Goal: Information Seeking & Learning: Learn about a topic

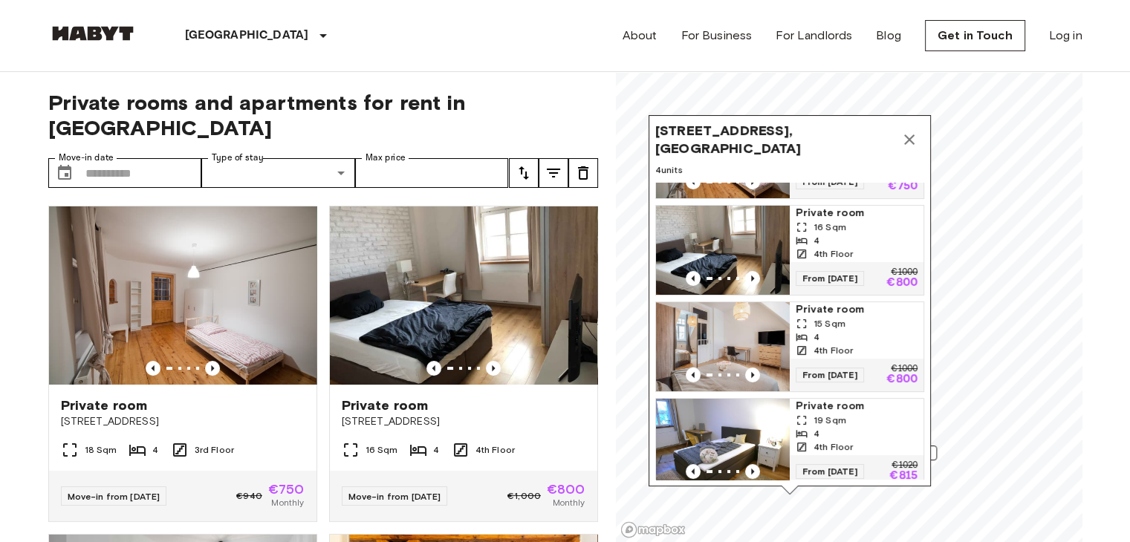
click at [558, 88] on div "Private rooms and apartments for rent in [GEOGRAPHIC_DATA] Move-in date ​ Move-…" at bounding box center [323, 307] width 550 height 471
click at [912, 141] on icon "Map marker" at bounding box center [909, 140] width 18 height 18
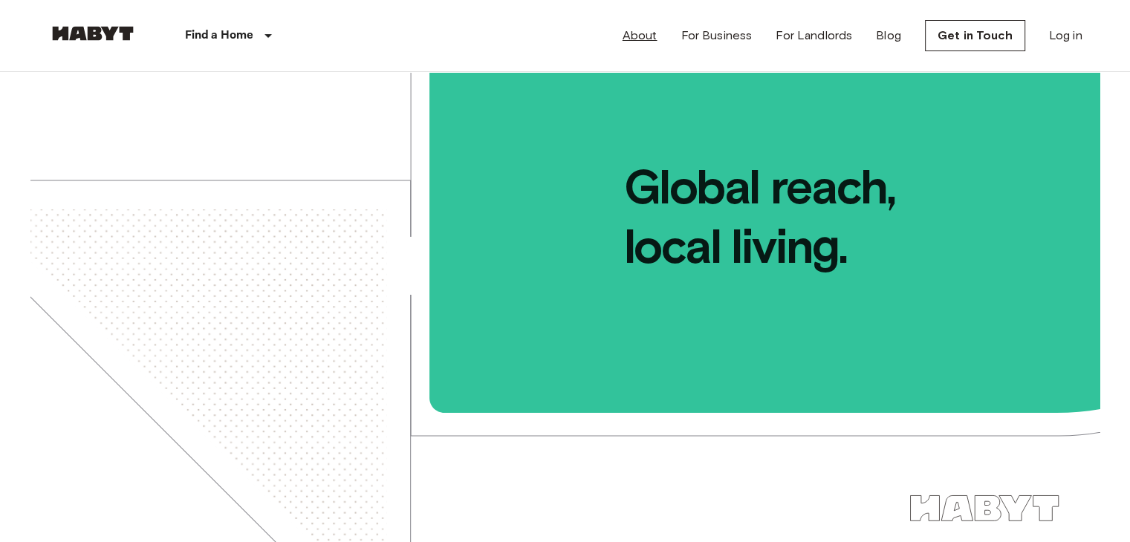
click at [652, 35] on link "About" at bounding box center [639, 36] width 35 height 18
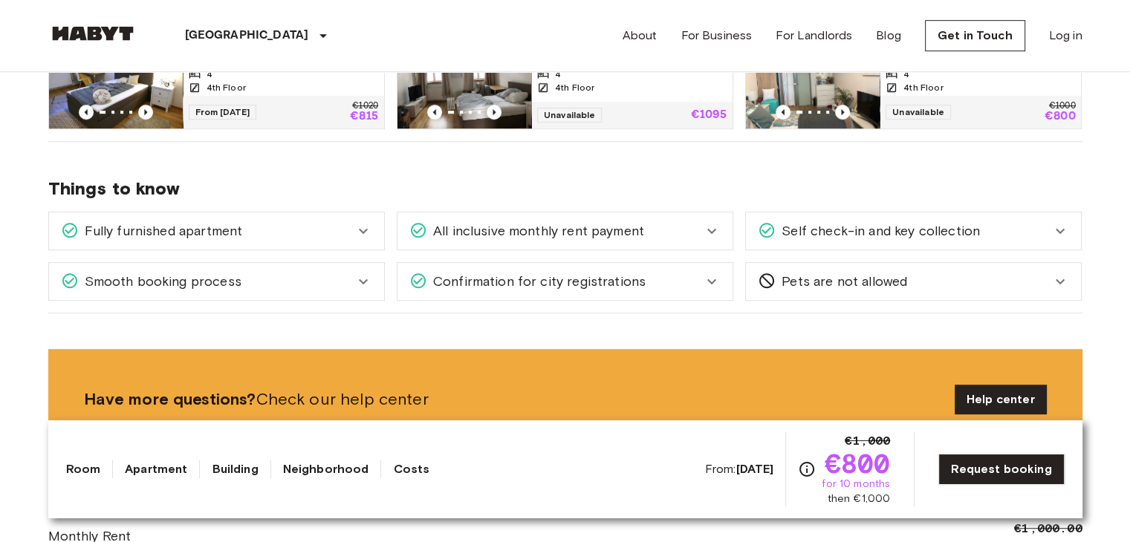
scroll to position [891, 0]
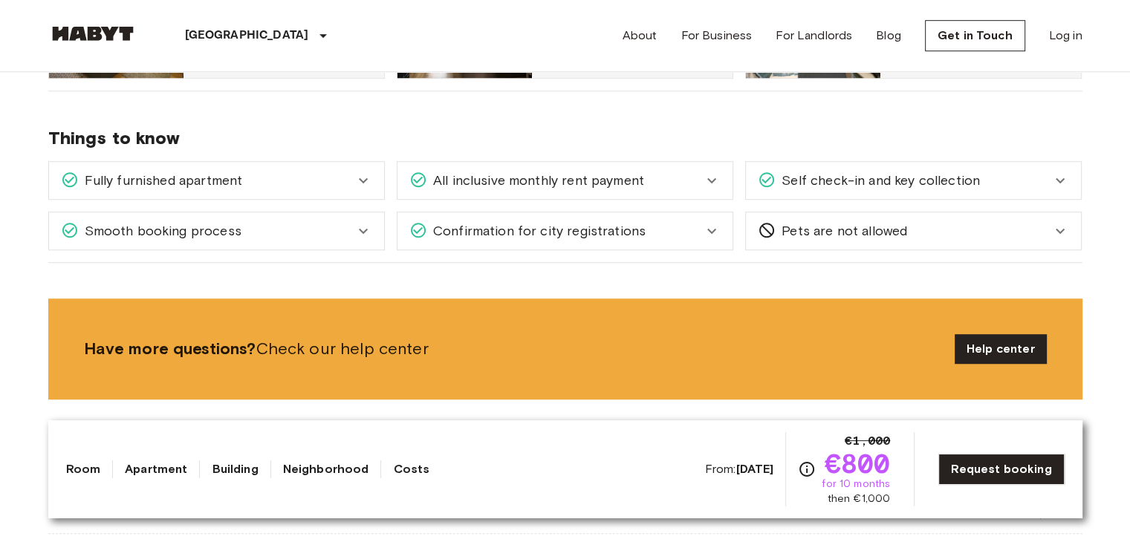
click at [844, 191] on div "Self check-in and key collection" at bounding box center [913, 180] width 335 height 37
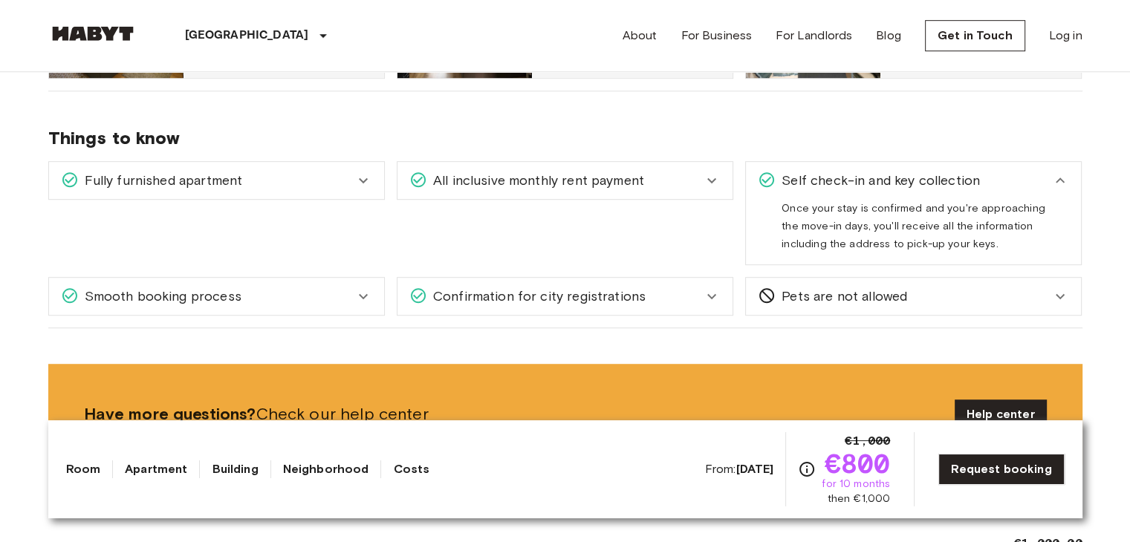
click at [618, 185] on div "All inclusive monthly rent payment" at bounding box center [564, 180] width 335 height 37
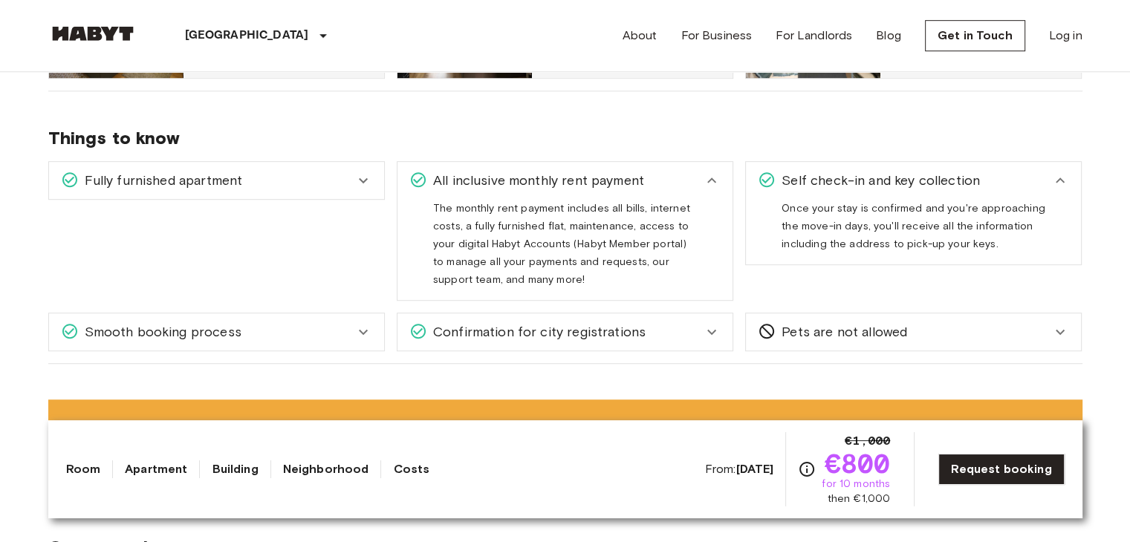
click at [271, 176] on div "Fully furnished apartment" at bounding box center [207, 180] width 293 height 19
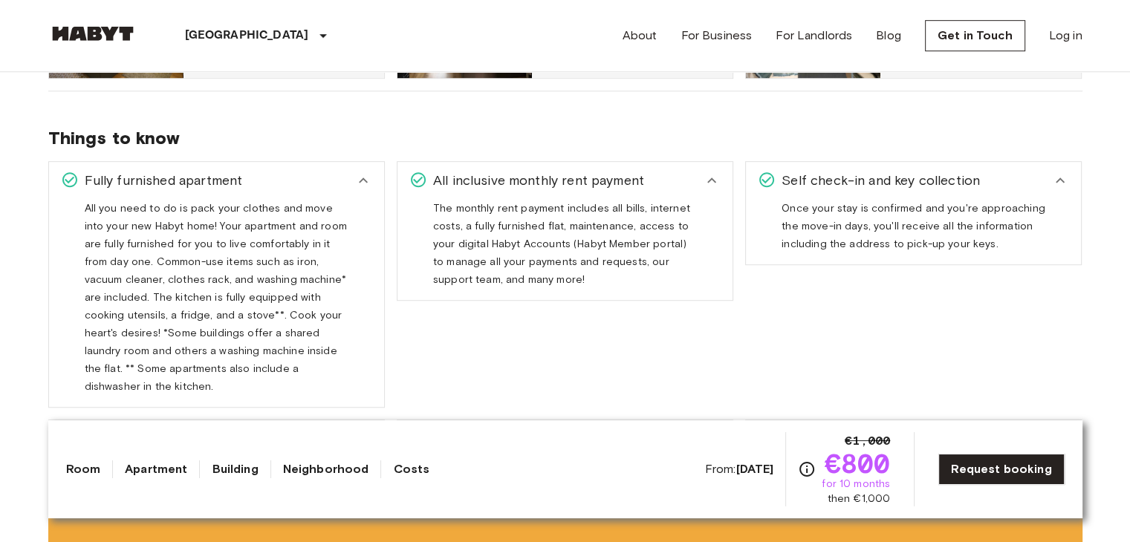
click at [271, 176] on div "Fully furnished apartment" at bounding box center [207, 180] width 293 height 19
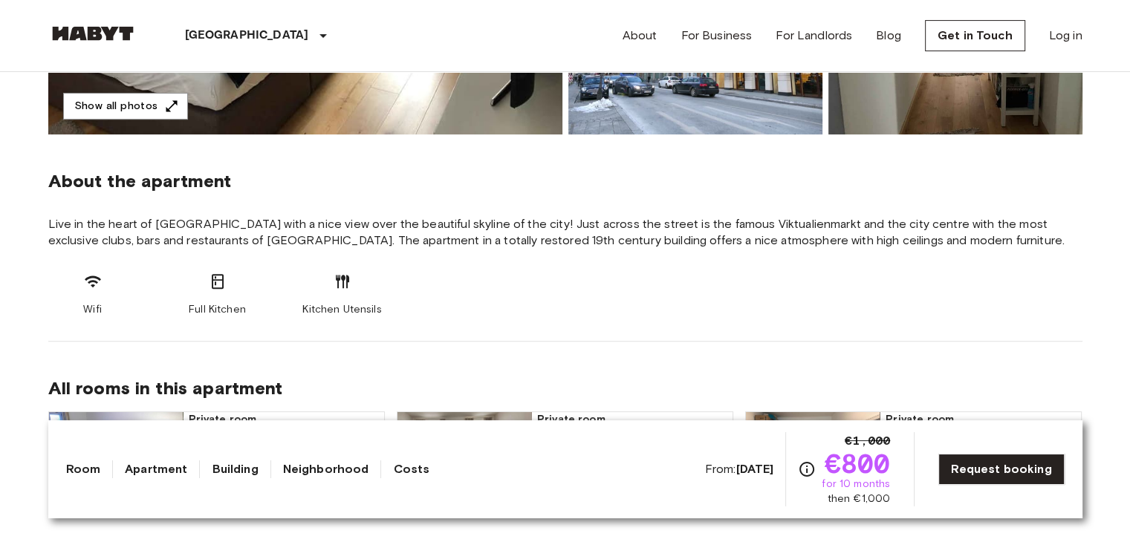
scroll to position [520, 0]
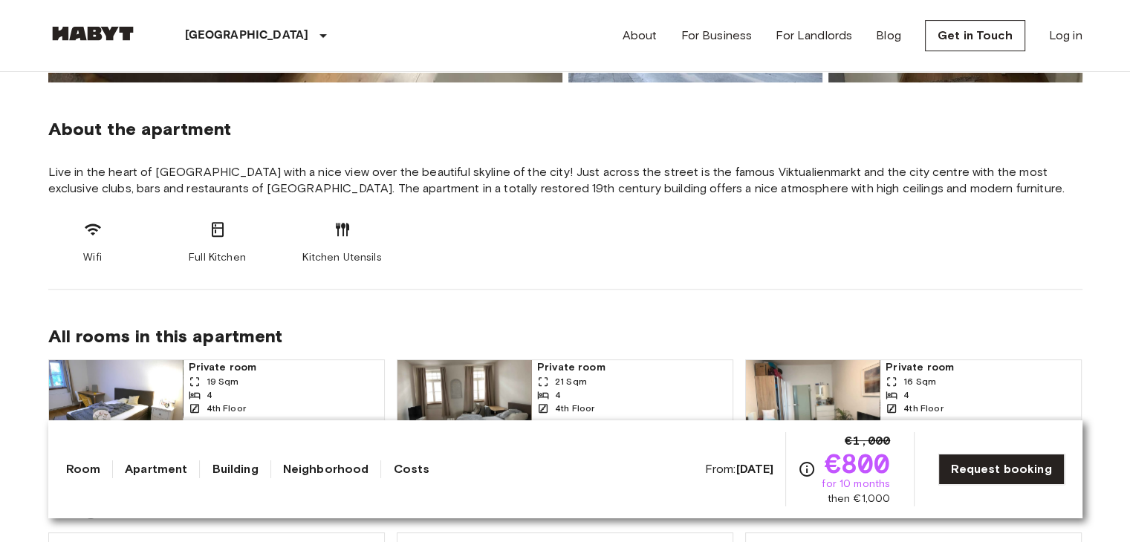
click at [570, 262] on div "Wifi Full Kitchen Kitchen Utensils" at bounding box center [565, 243] width 1034 height 45
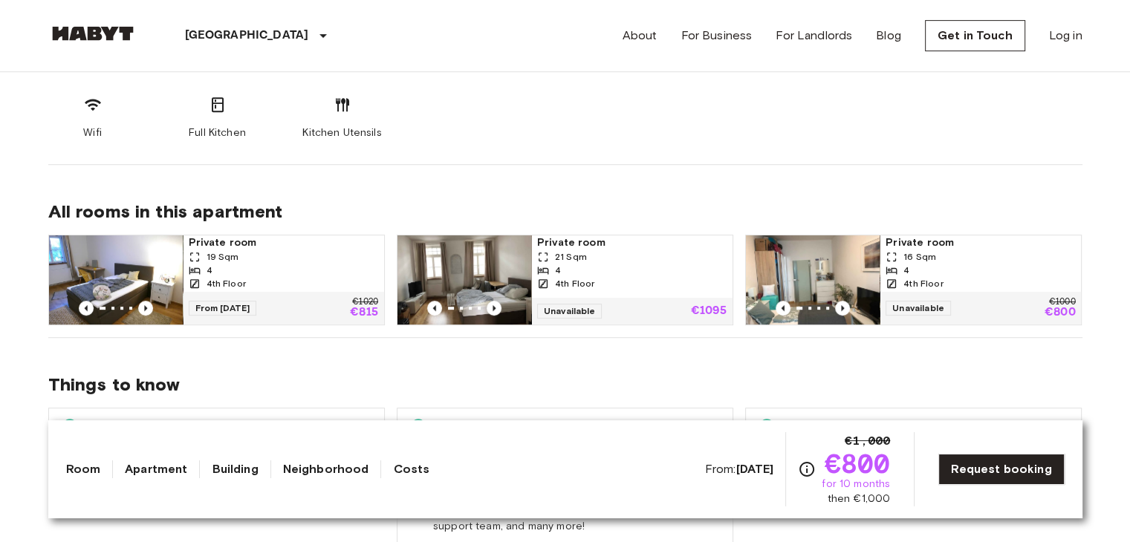
scroll to position [594, 0]
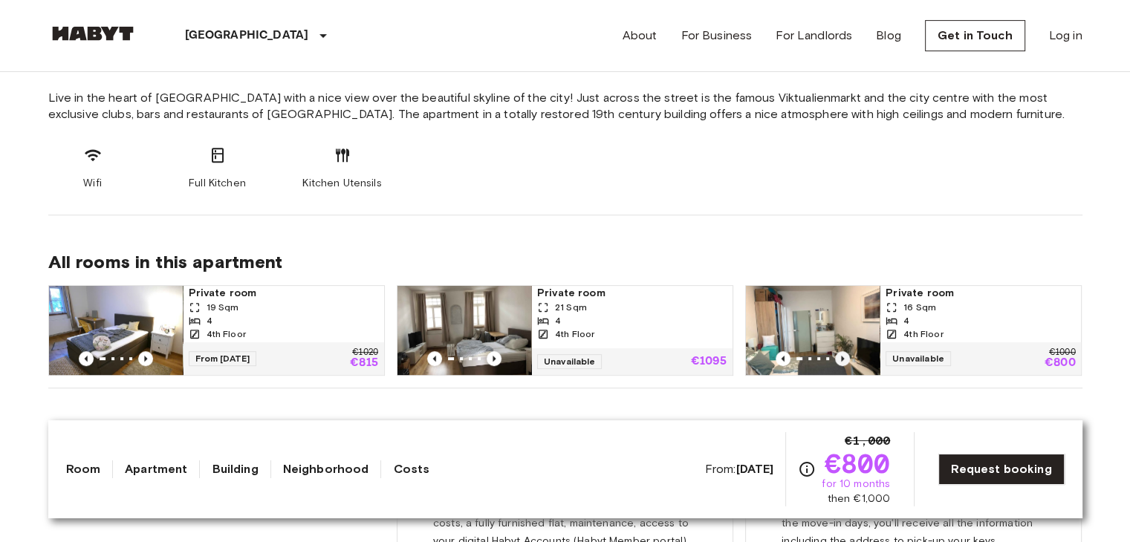
click at [842, 352] on icon "Previous image" at bounding box center [842, 358] width 15 height 15
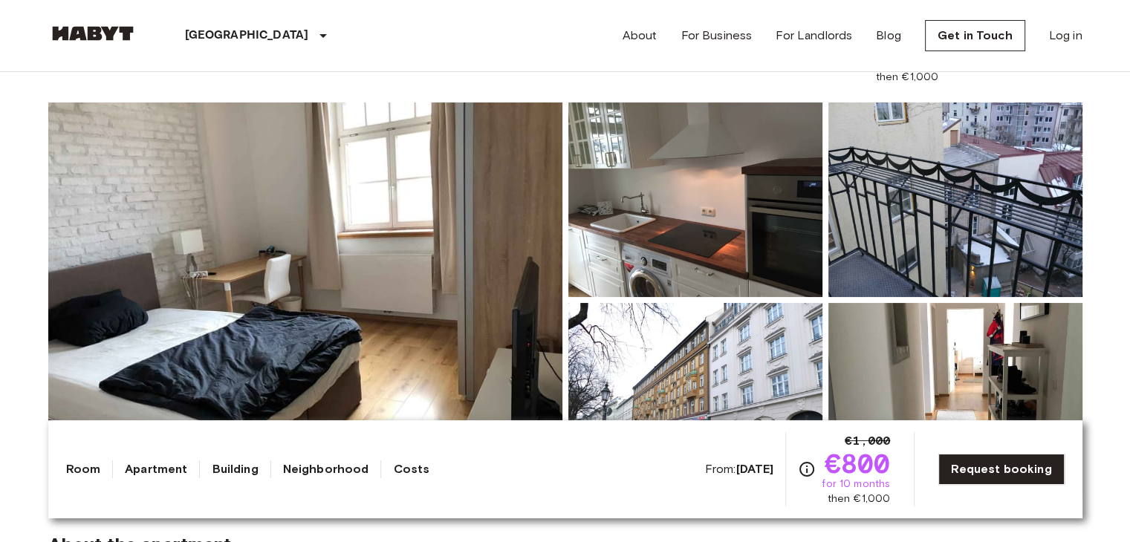
scroll to position [0, 0]
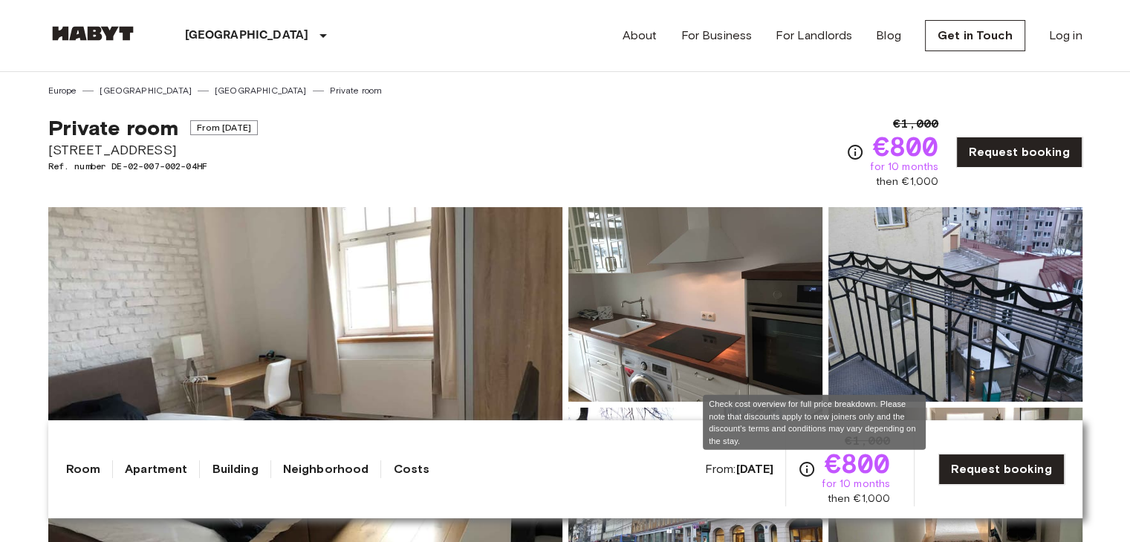
click at [814, 466] on icon "Check cost overview for full price breakdown. Please note that discounts apply …" at bounding box center [806, 469] width 15 height 15
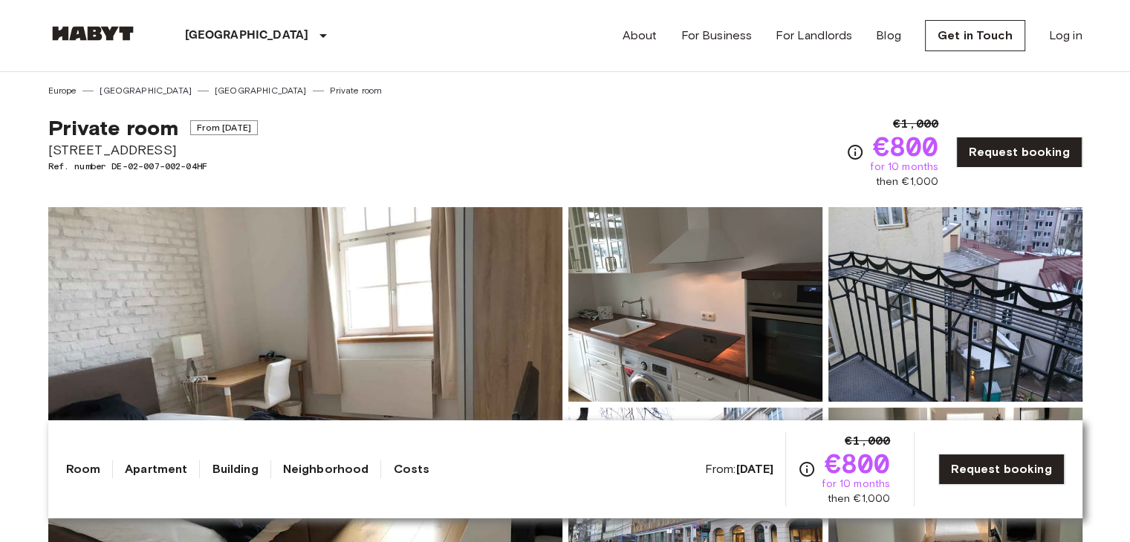
click at [76, 472] on link "Room" at bounding box center [83, 469] width 35 height 18
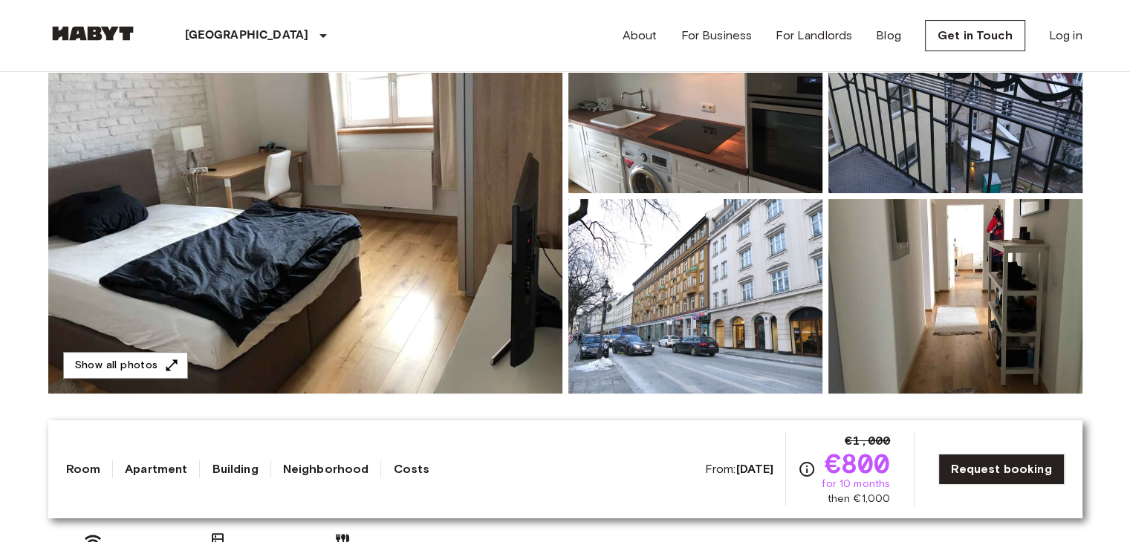
scroll to position [223, 0]
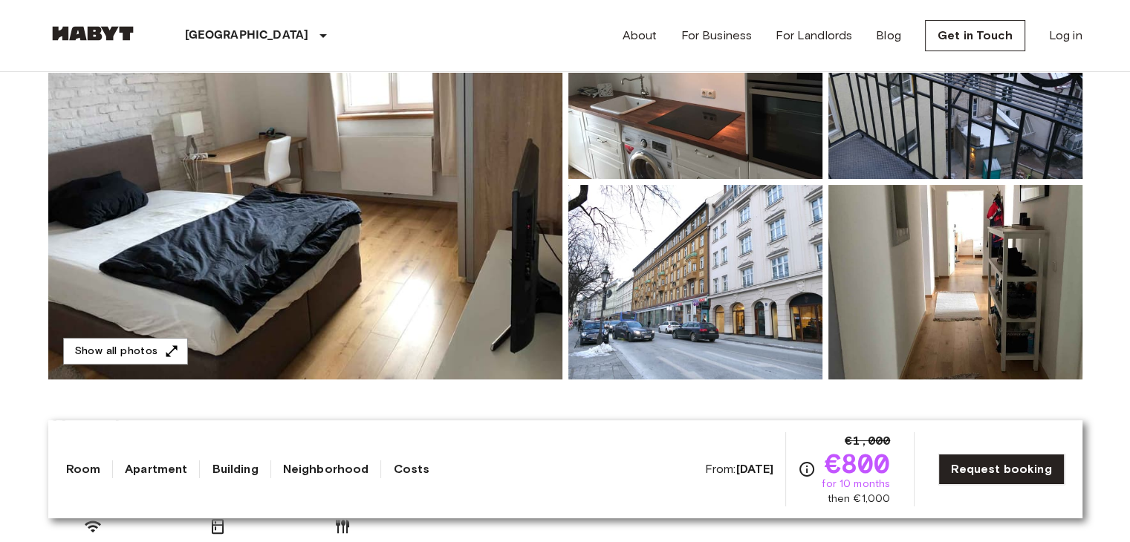
click at [82, 468] on link "Room" at bounding box center [83, 469] width 35 height 18
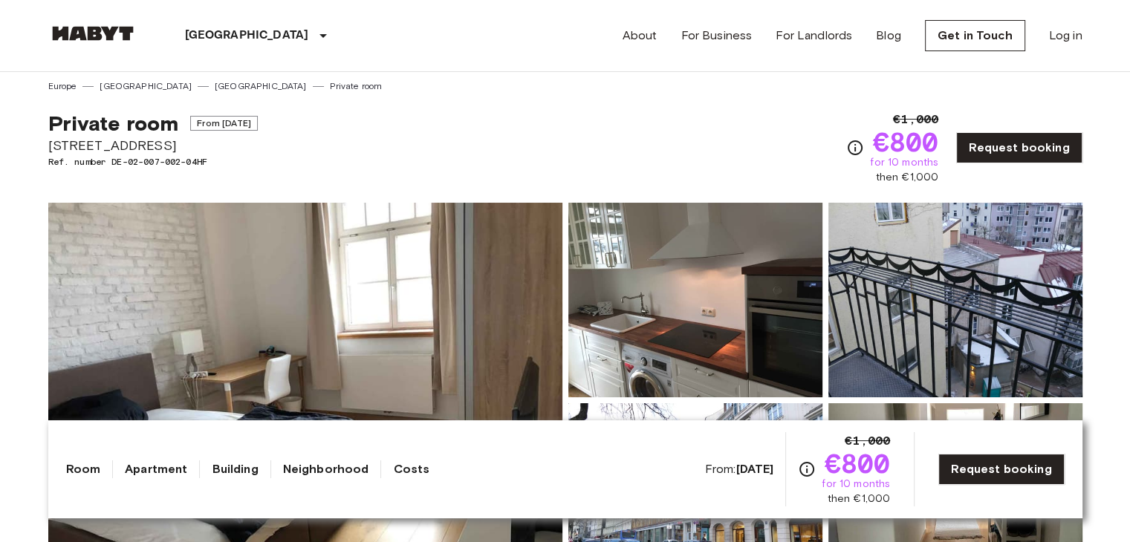
scroll to position [0, 0]
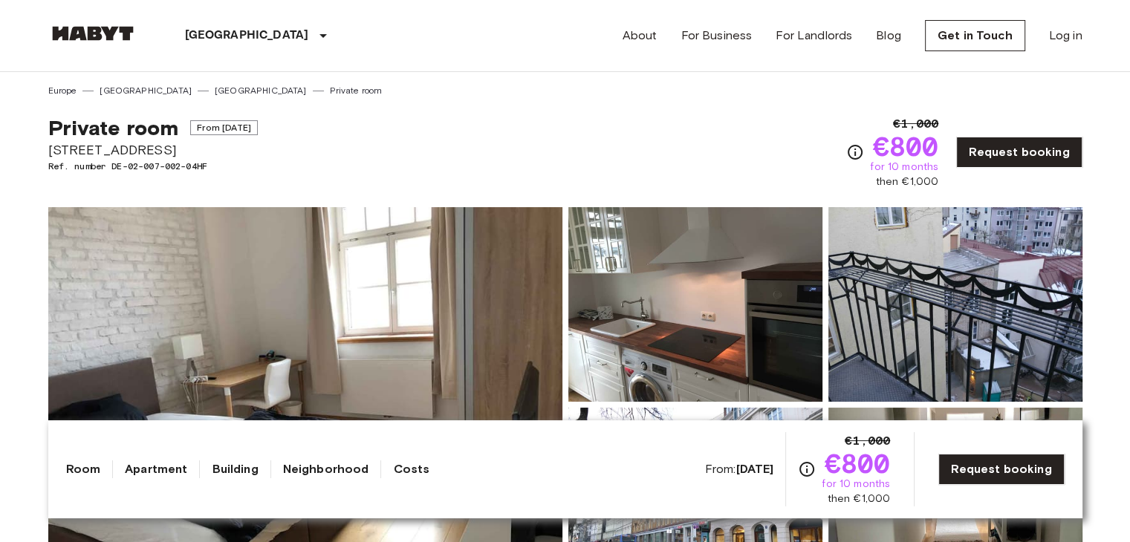
click at [140, 466] on link "Apartment" at bounding box center [156, 469] width 62 height 18
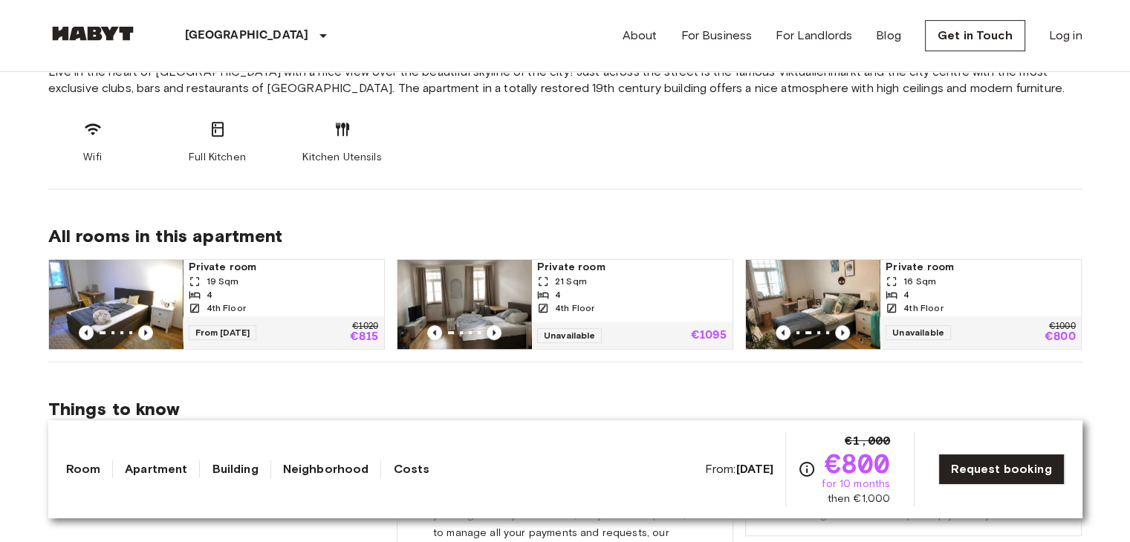
scroll to position [754, 0]
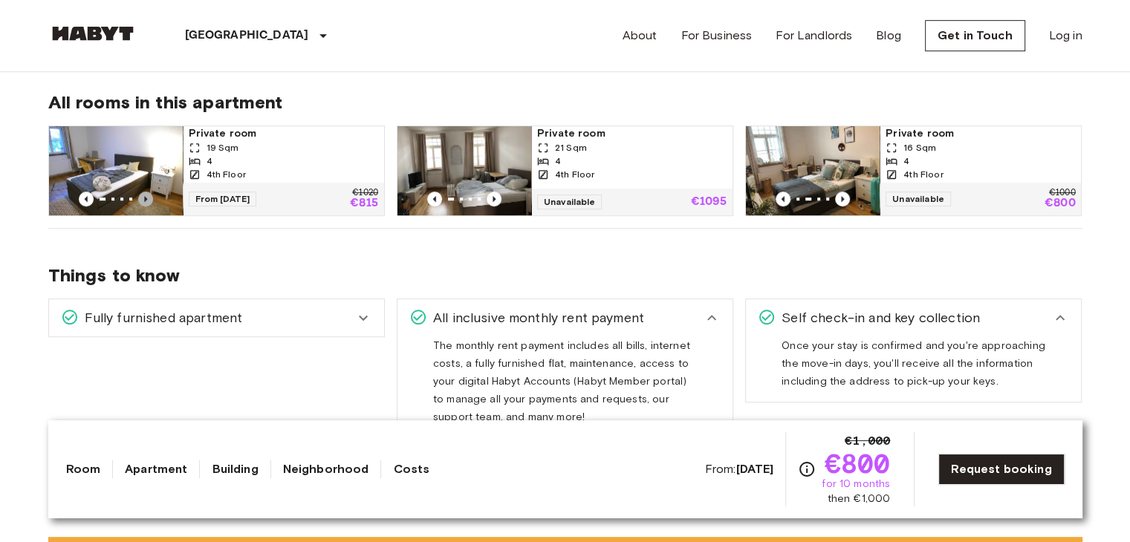
click at [142, 197] on icon "Previous image" at bounding box center [145, 199] width 15 height 15
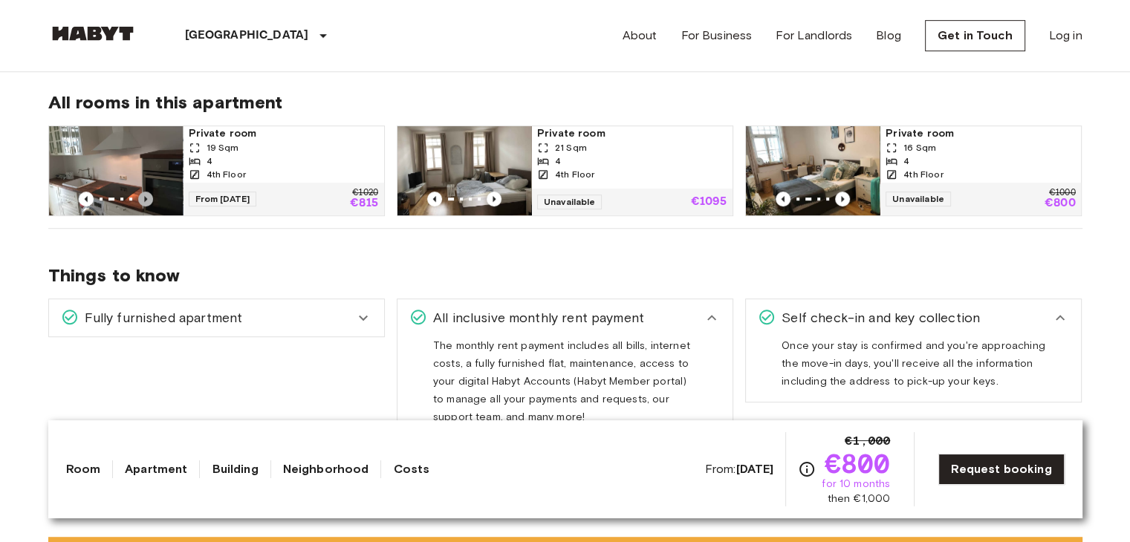
click at [142, 197] on icon "Previous image" at bounding box center [145, 199] width 15 height 15
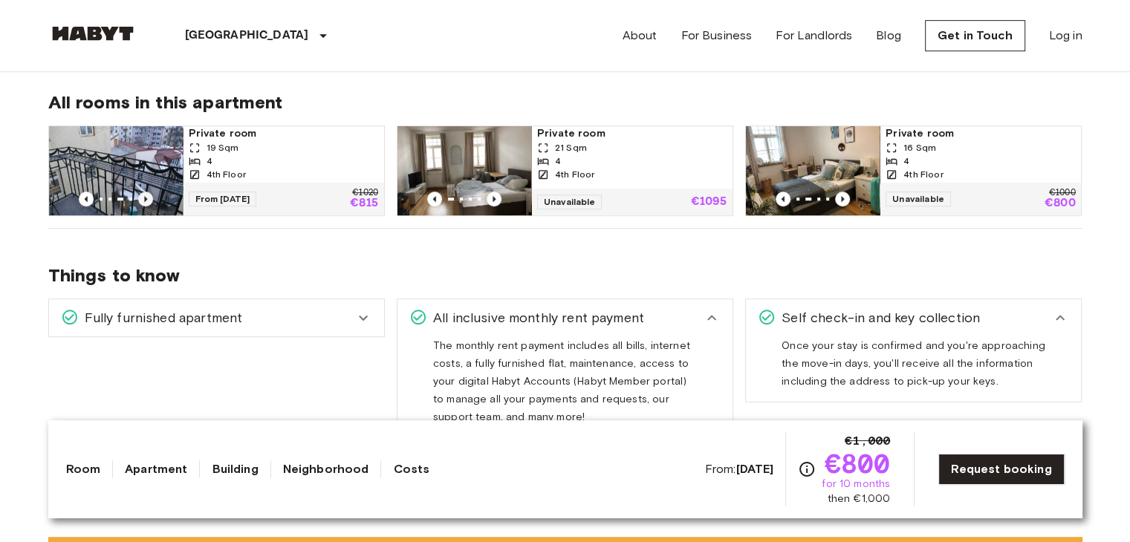
click at [142, 197] on icon "Previous image" at bounding box center [145, 199] width 15 height 15
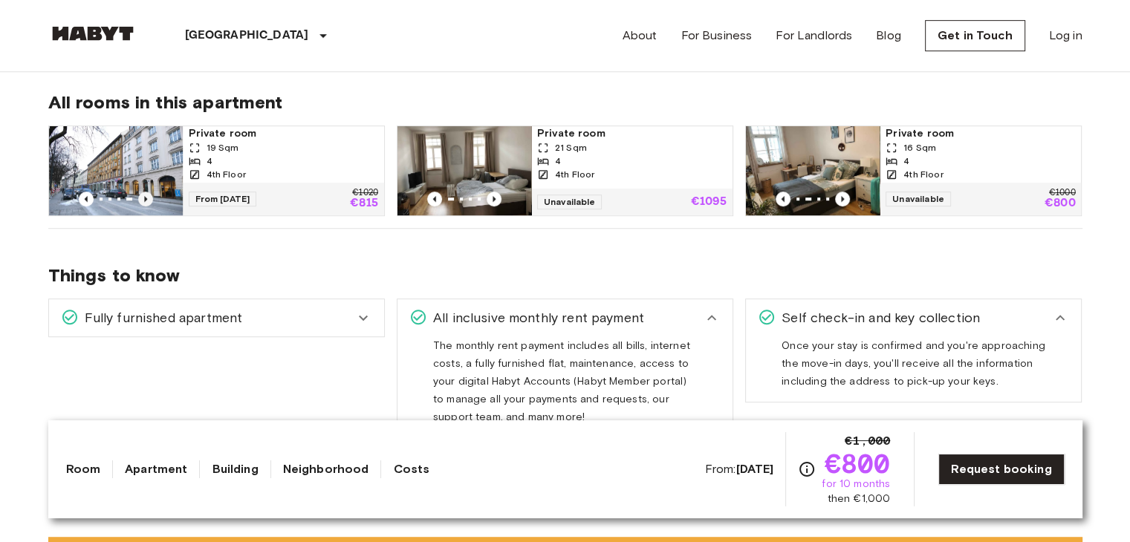
click at [142, 197] on icon "Previous image" at bounding box center [145, 199] width 15 height 15
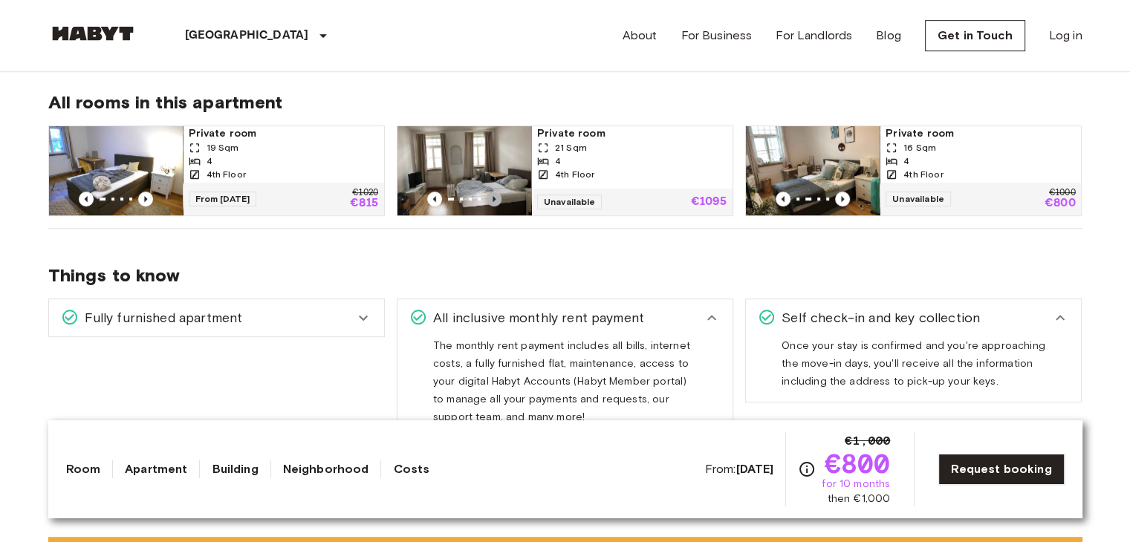
click at [488, 198] on icon "Previous image" at bounding box center [493, 199] width 15 height 15
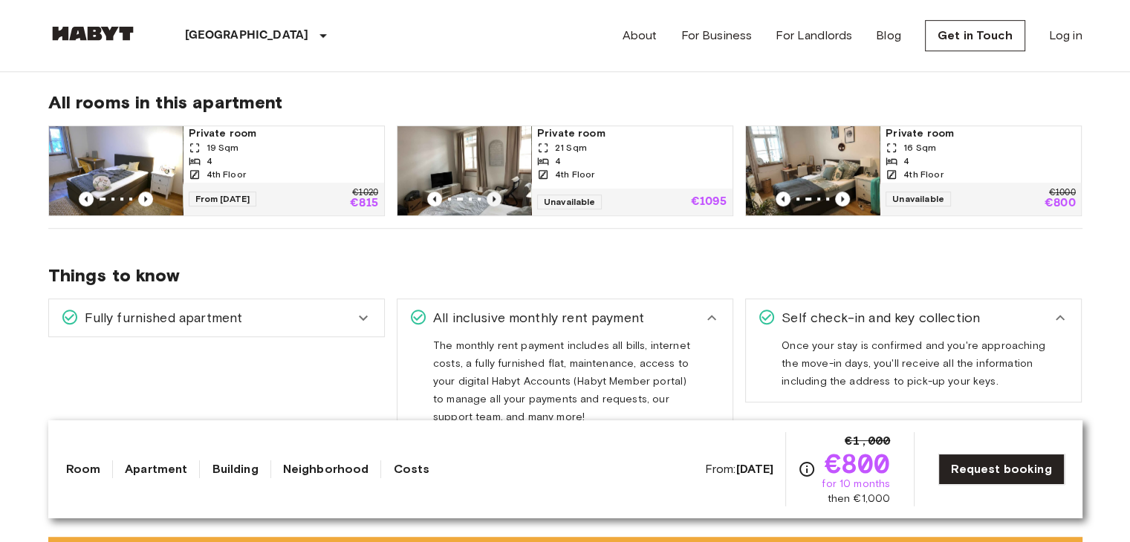
click at [488, 198] on icon "Previous image" at bounding box center [493, 199] width 15 height 15
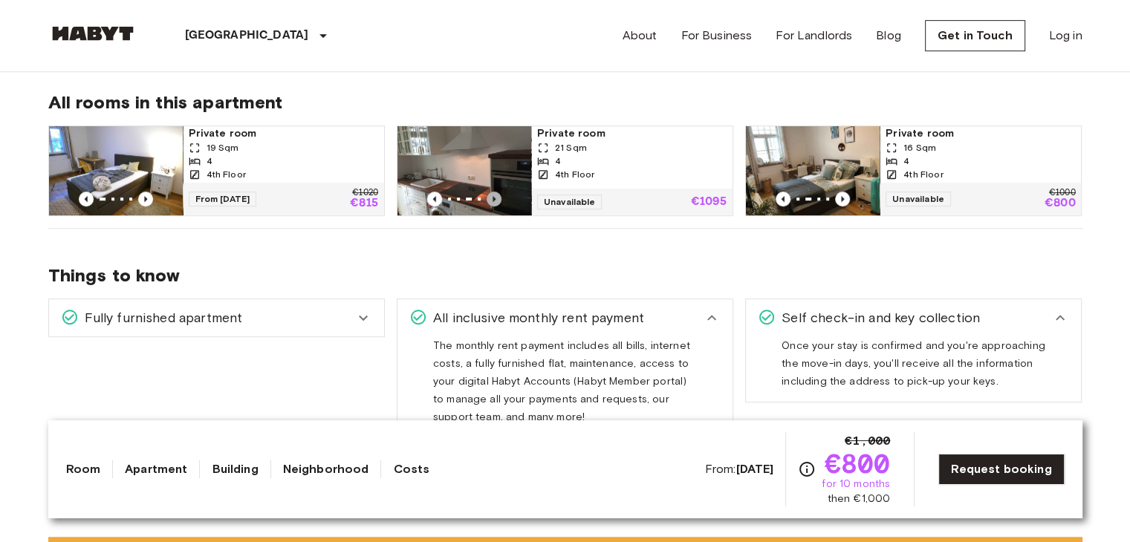
click at [488, 198] on icon "Previous image" at bounding box center [493, 199] width 15 height 15
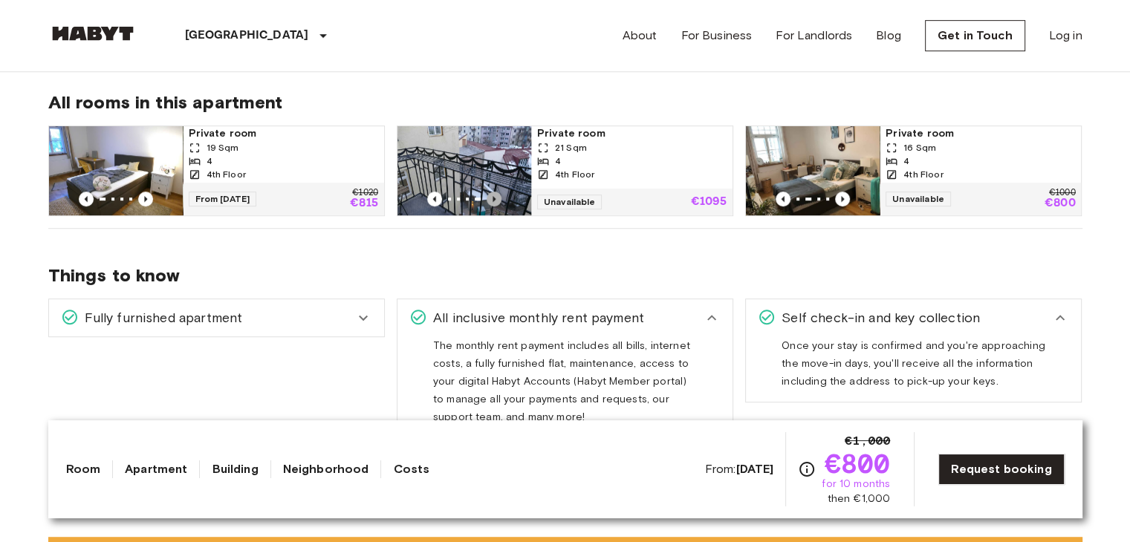
click at [488, 198] on icon "Previous image" at bounding box center [493, 199] width 15 height 15
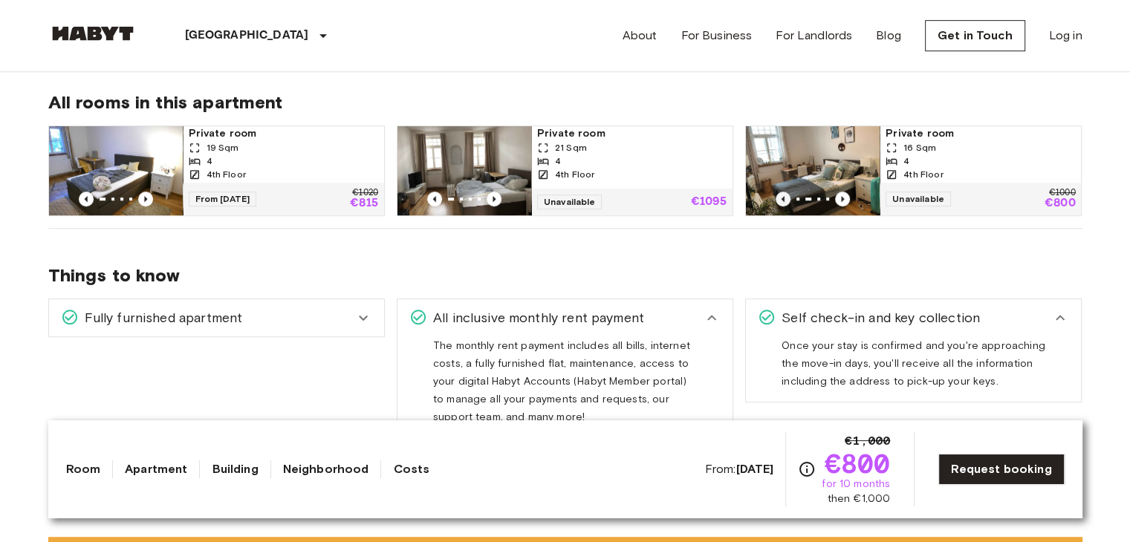
scroll to position [679, 0]
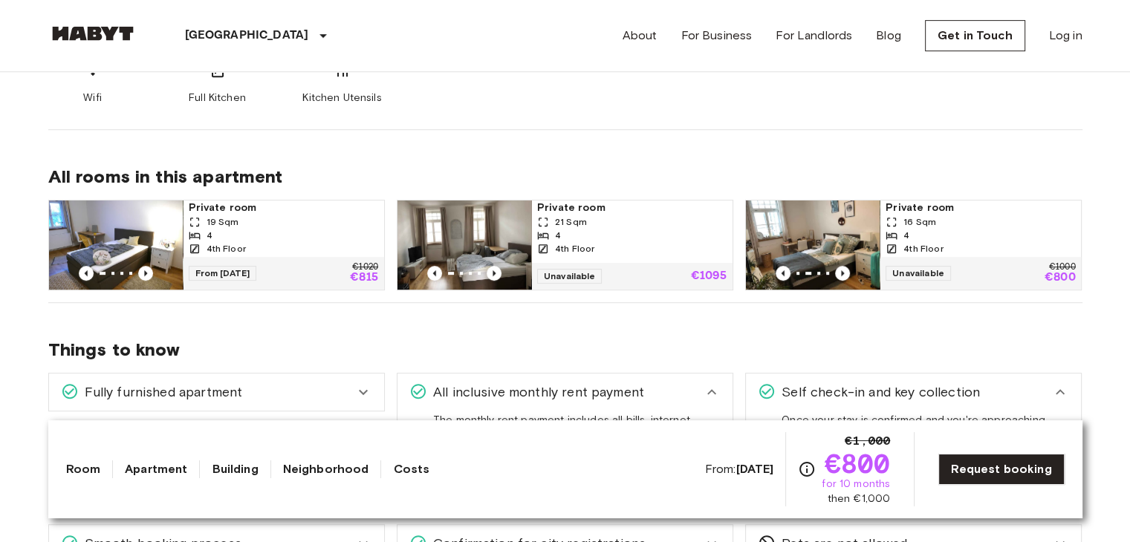
click at [605, 229] on div "4" at bounding box center [631, 235] width 189 height 13
click at [233, 235] on div "4" at bounding box center [283, 235] width 189 height 13
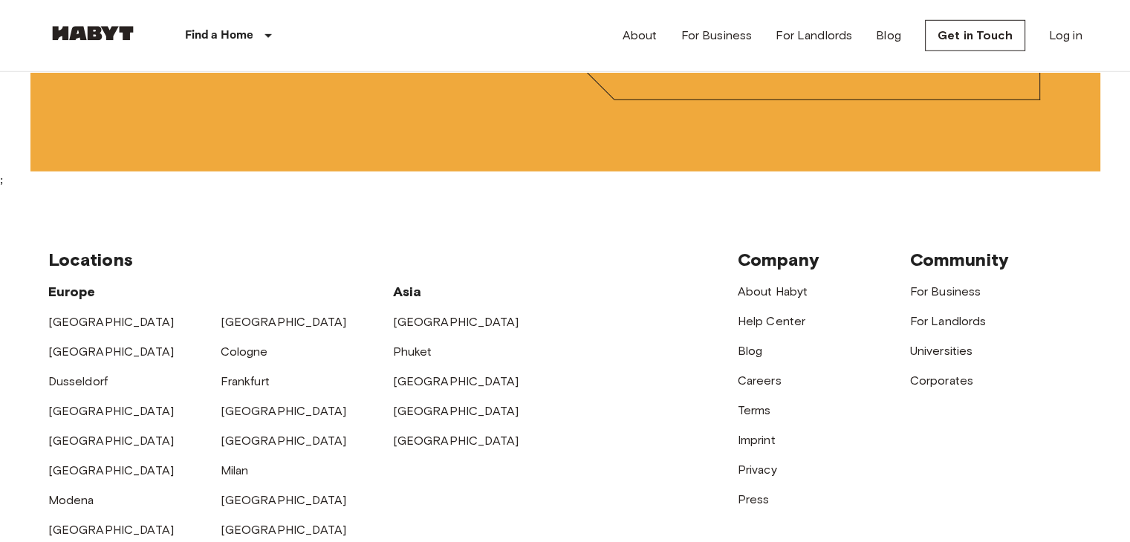
scroll to position [4770, 0]
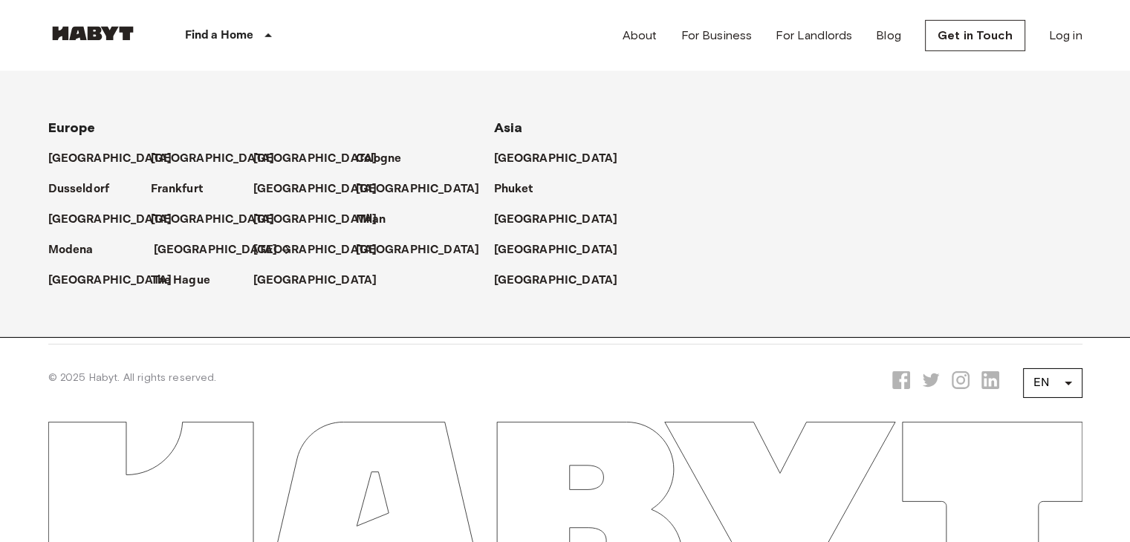
click at [280, 251] on icon at bounding box center [286, 250] width 12 height 12
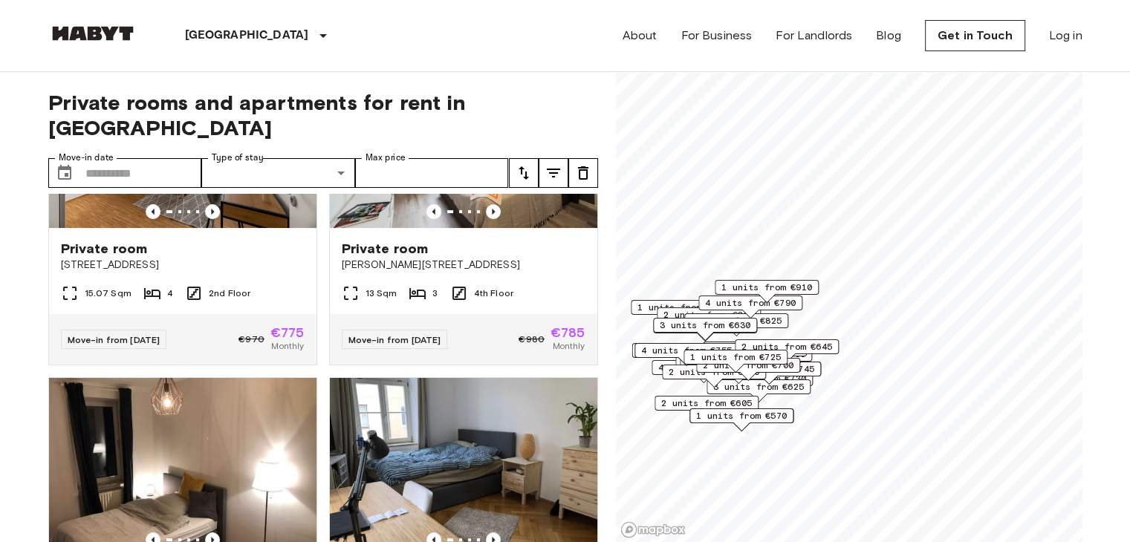
scroll to position [6069, 0]
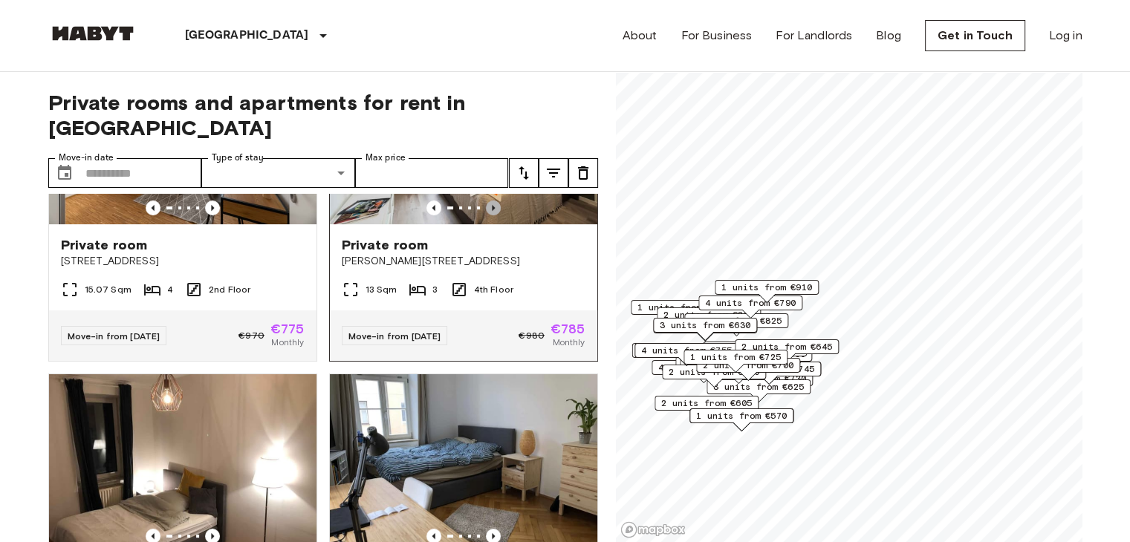
click at [486, 215] on icon "Previous image" at bounding box center [493, 208] width 15 height 15
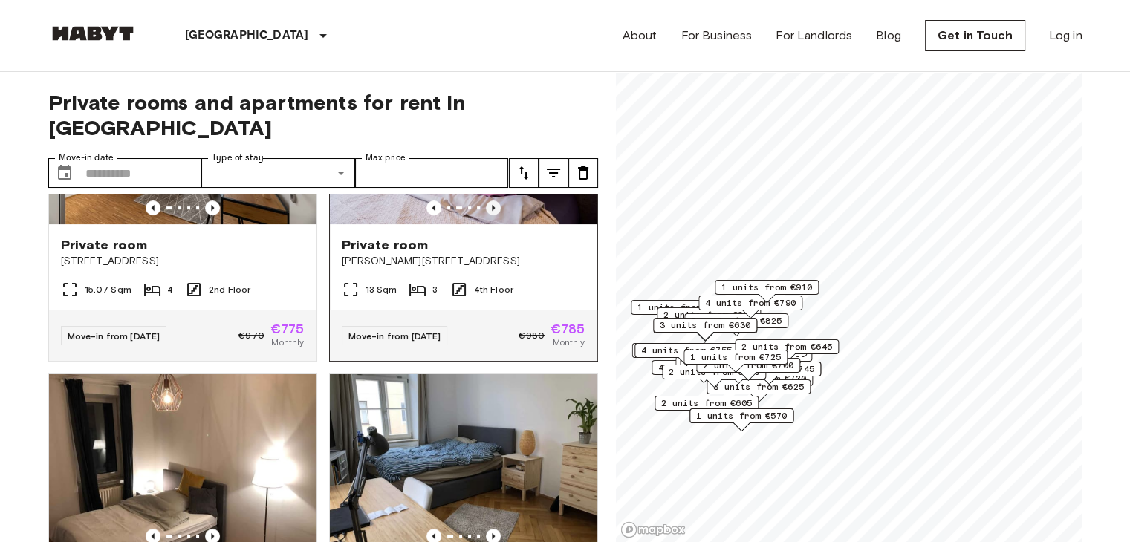
click at [486, 215] on icon "Previous image" at bounding box center [493, 208] width 15 height 15
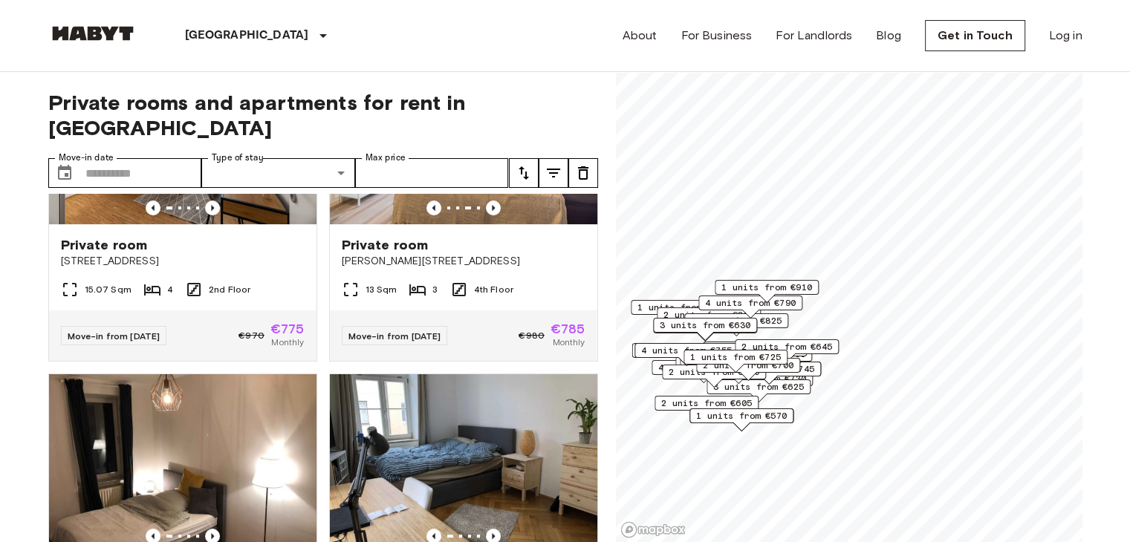
click at [726, 417] on span "1 units from €570" at bounding box center [741, 415] width 91 height 13
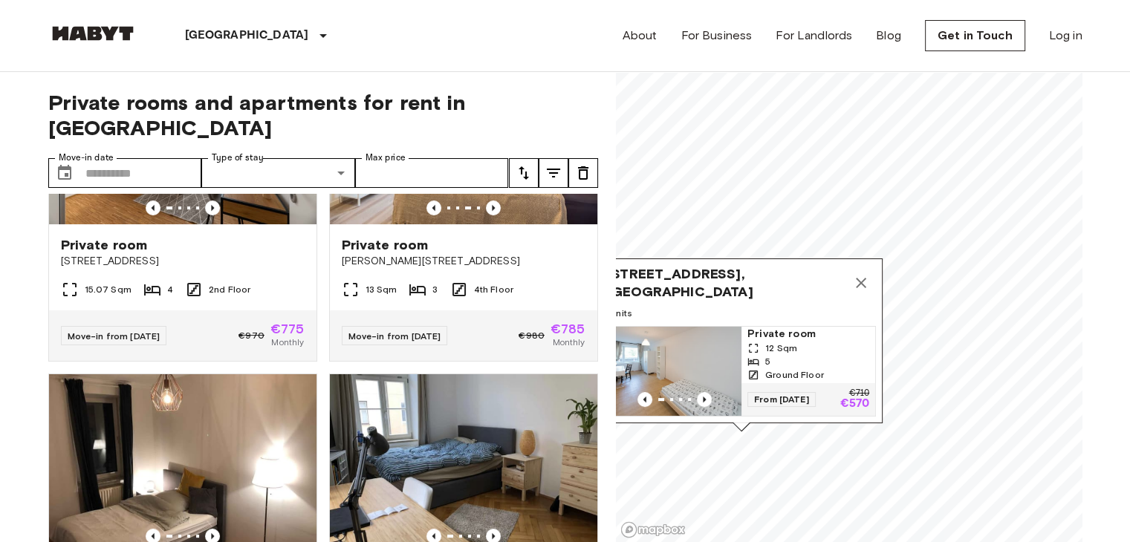
click at [867, 274] on icon "Map marker" at bounding box center [861, 283] width 18 height 18
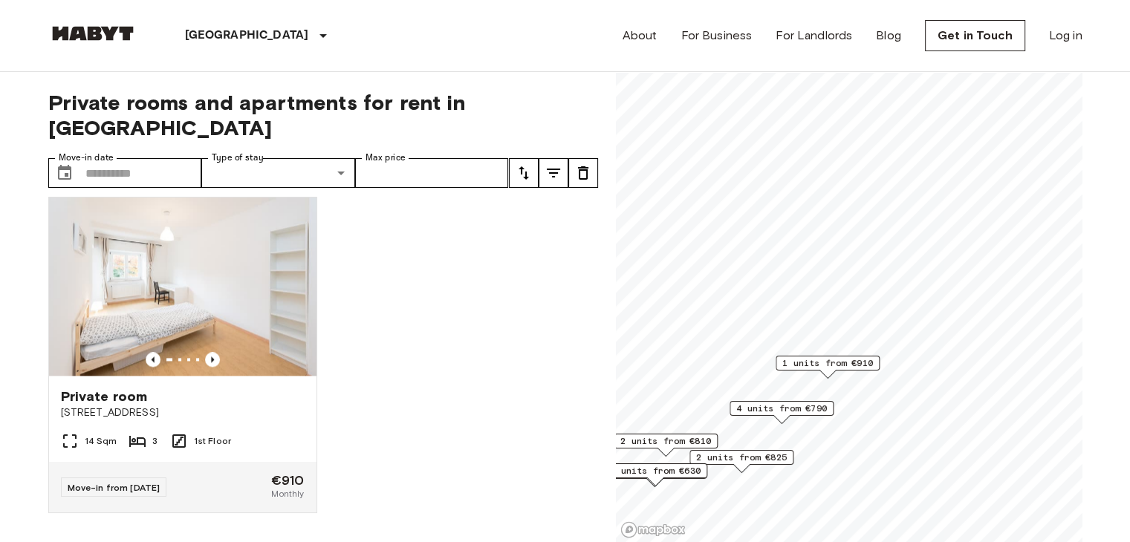
scroll to position [2016, 0]
click at [805, 361] on span "1 units from €910" at bounding box center [827, 362] width 91 height 13
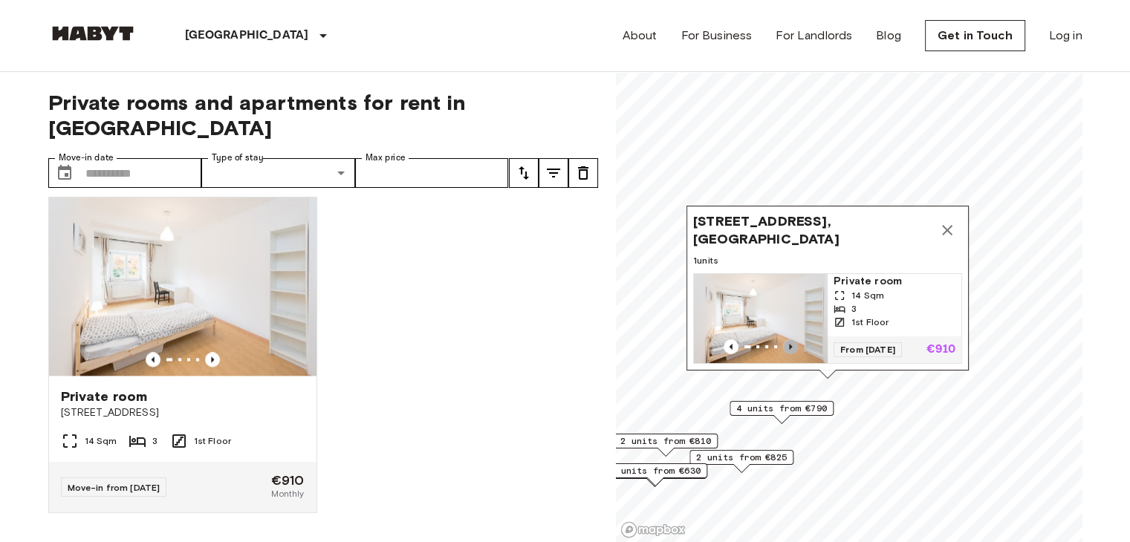
click at [794, 339] on icon "Previous image" at bounding box center [790, 346] width 15 height 15
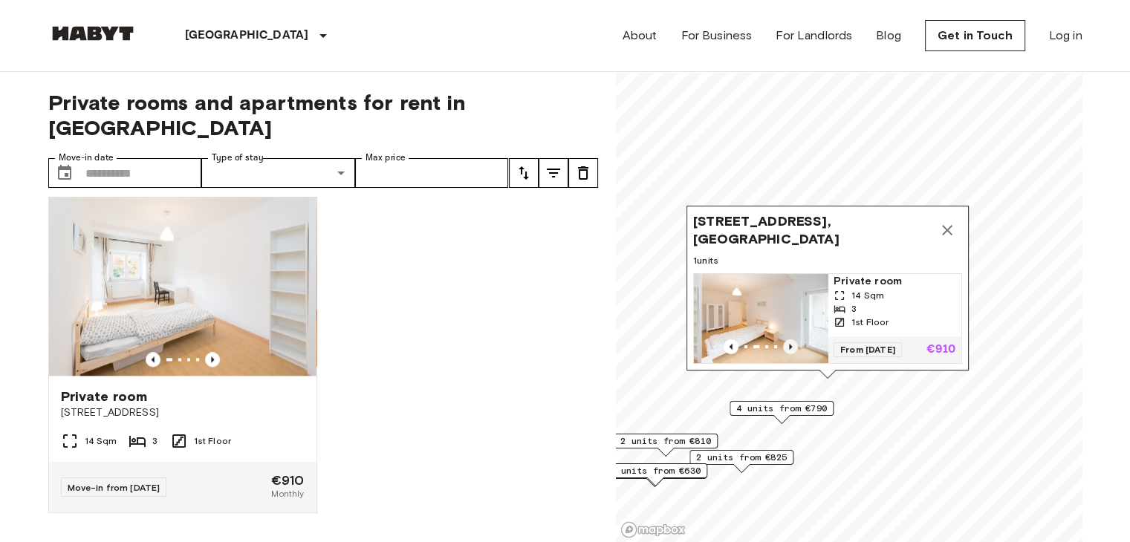
click at [794, 339] on icon "Previous image" at bounding box center [790, 346] width 15 height 15
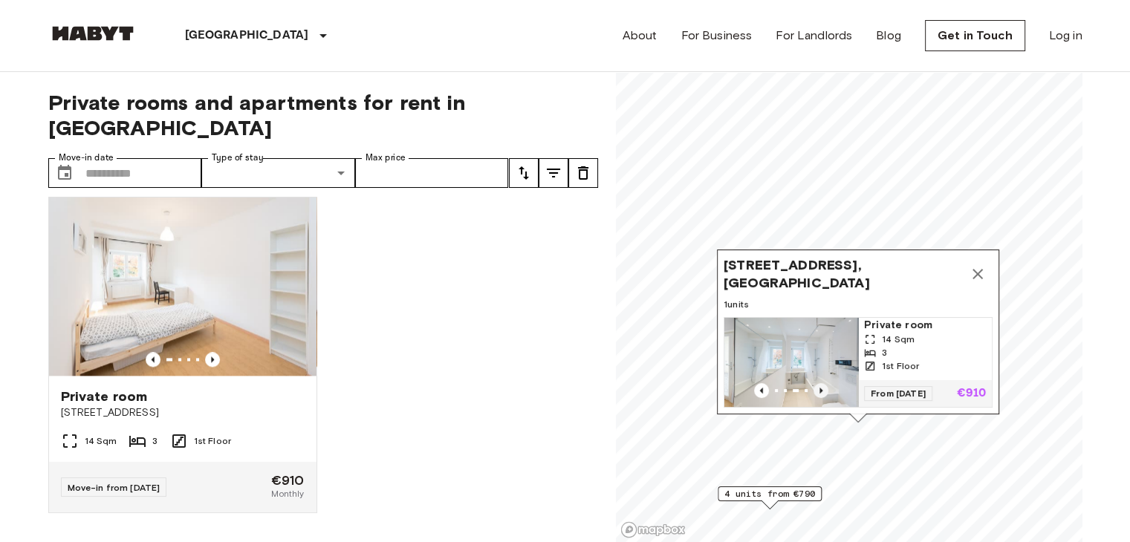
click at [794, 332] on img "Map marker" at bounding box center [801, 362] width 134 height 89
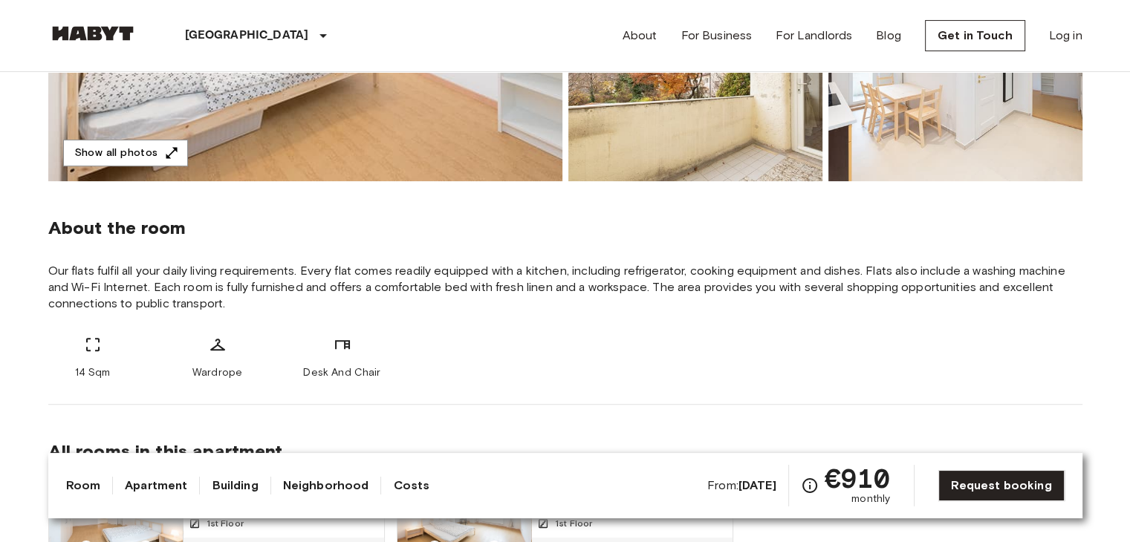
scroll to position [520, 0]
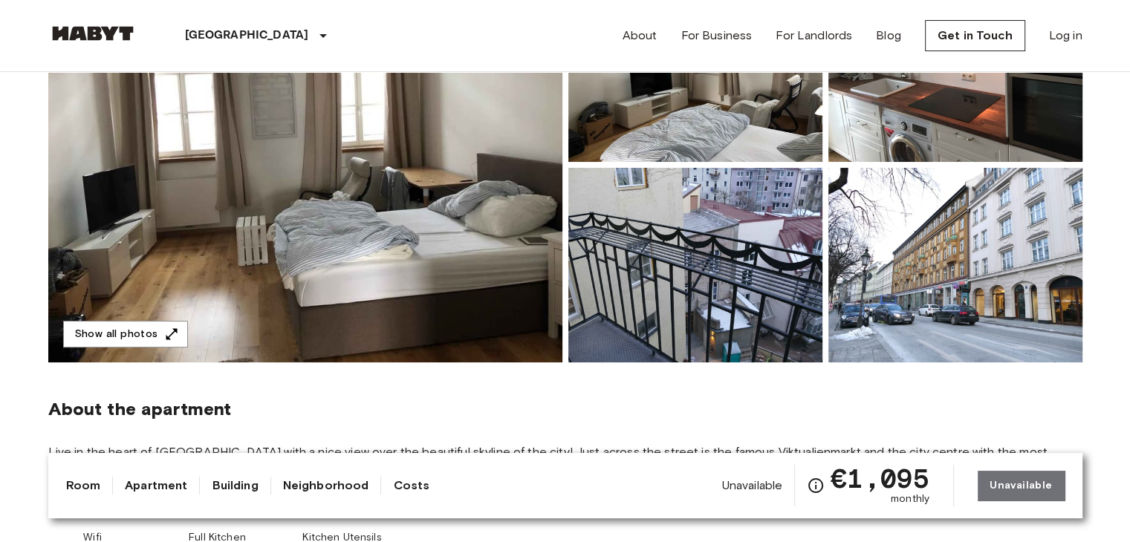
scroll to position [223, 0]
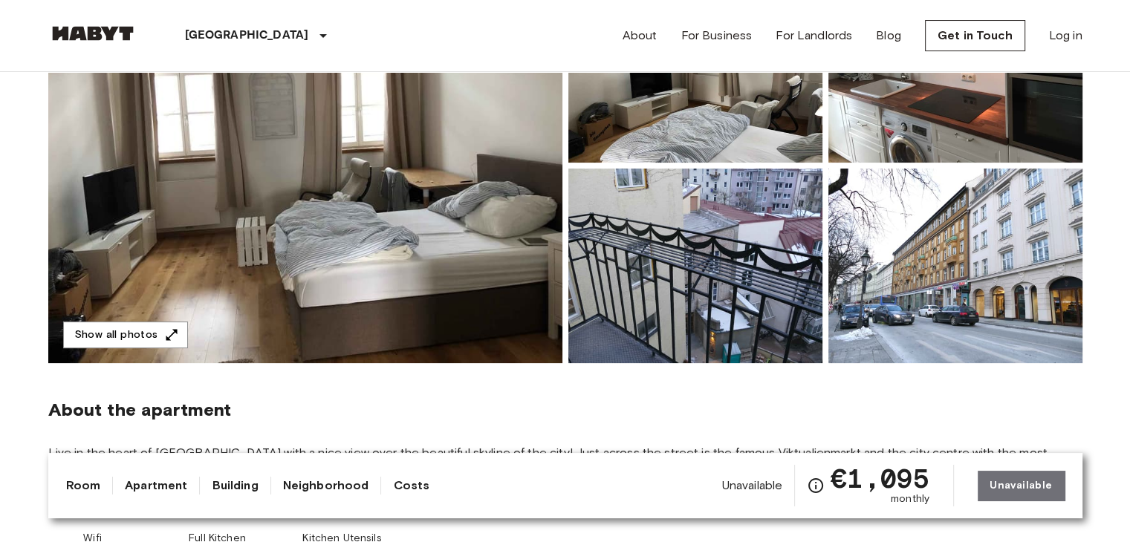
click at [318, 279] on img at bounding box center [305, 165] width 514 height 395
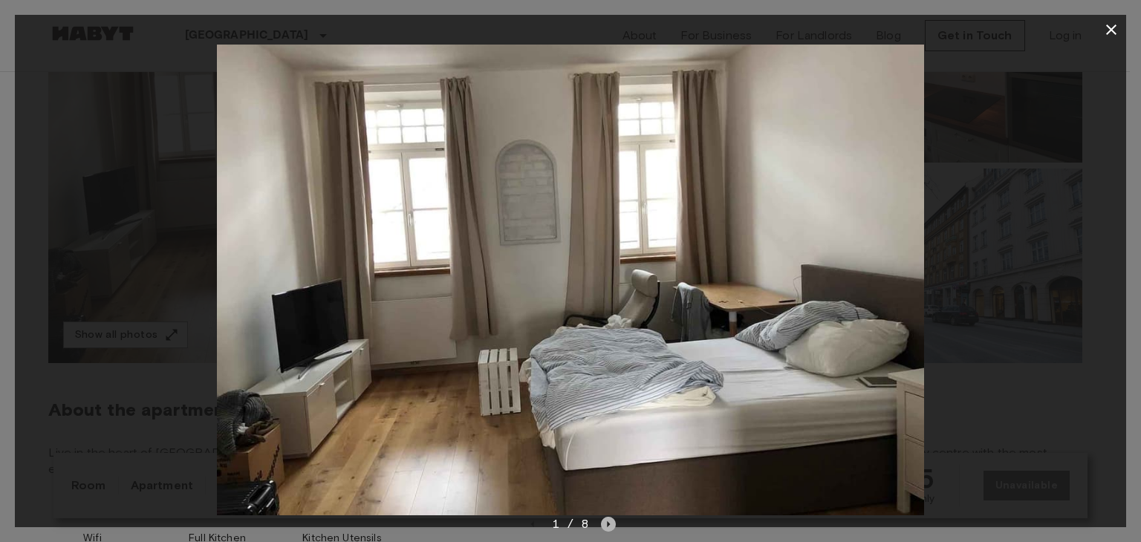
click at [609, 527] on icon "Next image" at bounding box center [608, 524] width 15 height 15
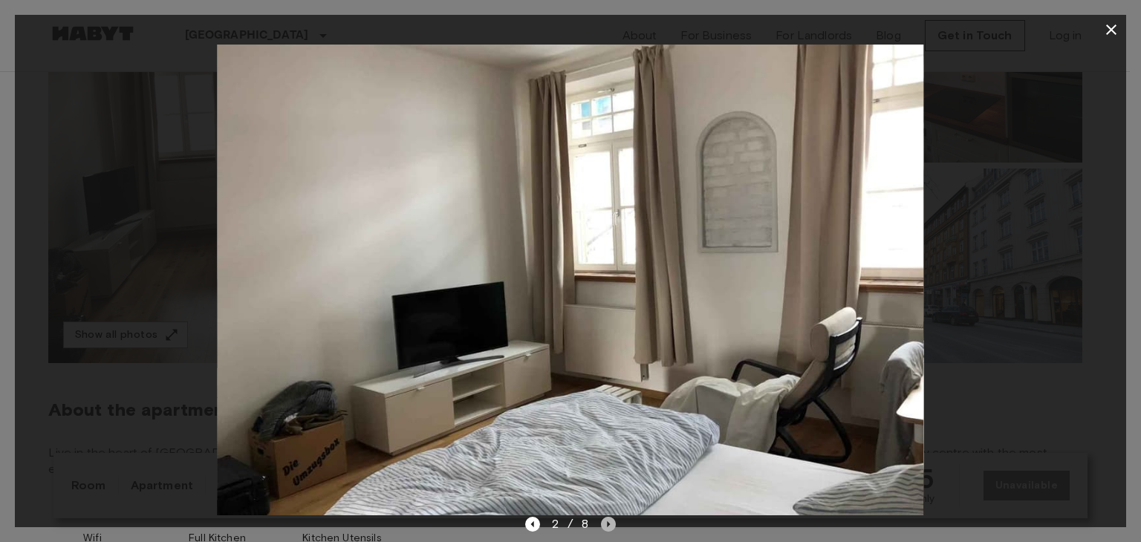
click at [609, 527] on icon "Next image" at bounding box center [608, 524] width 15 height 15
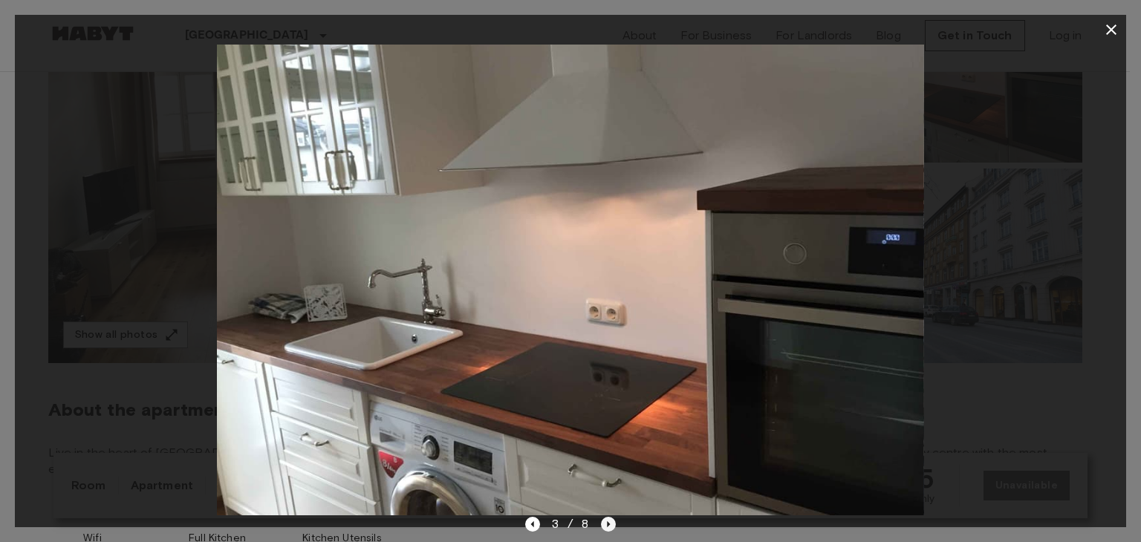
click at [607, 527] on icon "Next image" at bounding box center [608, 524] width 15 height 15
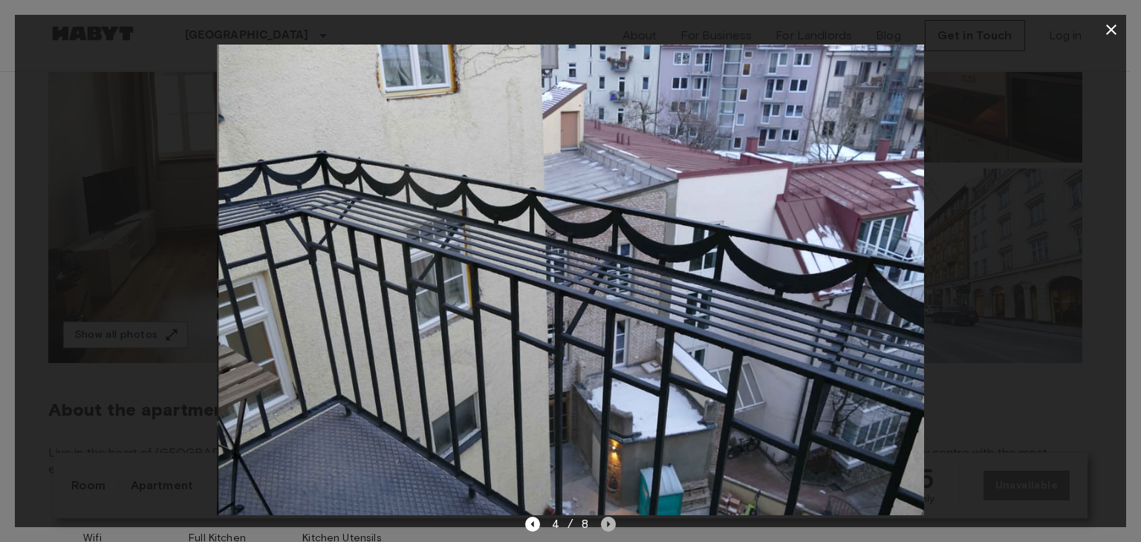
click at [607, 527] on icon "Next image" at bounding box center [608, 524] width 15 height 15
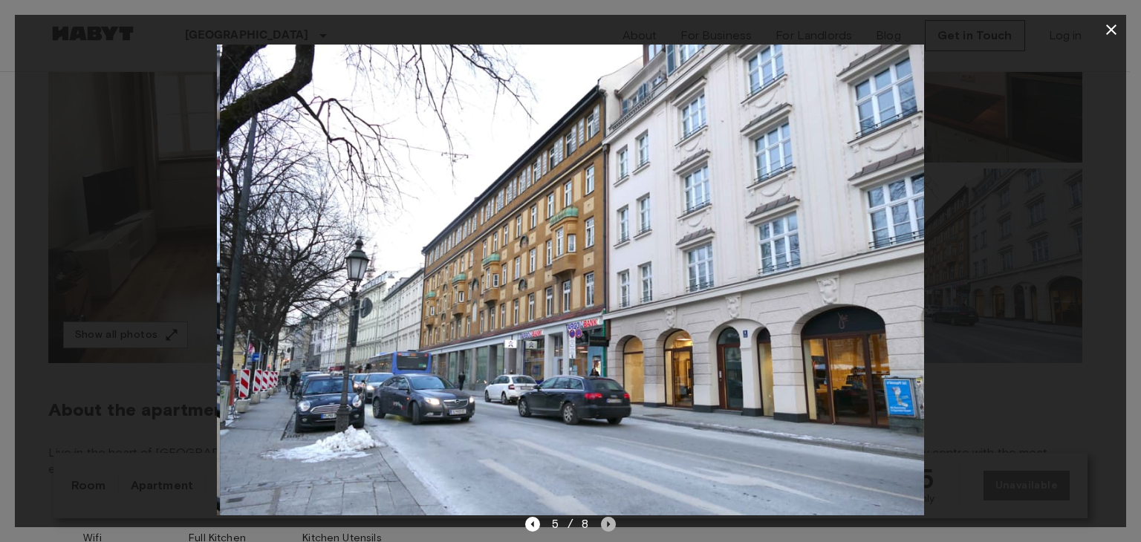
click at [607, 527] on icon "Next image" at bounding box center [608, 524] width 15 height 15
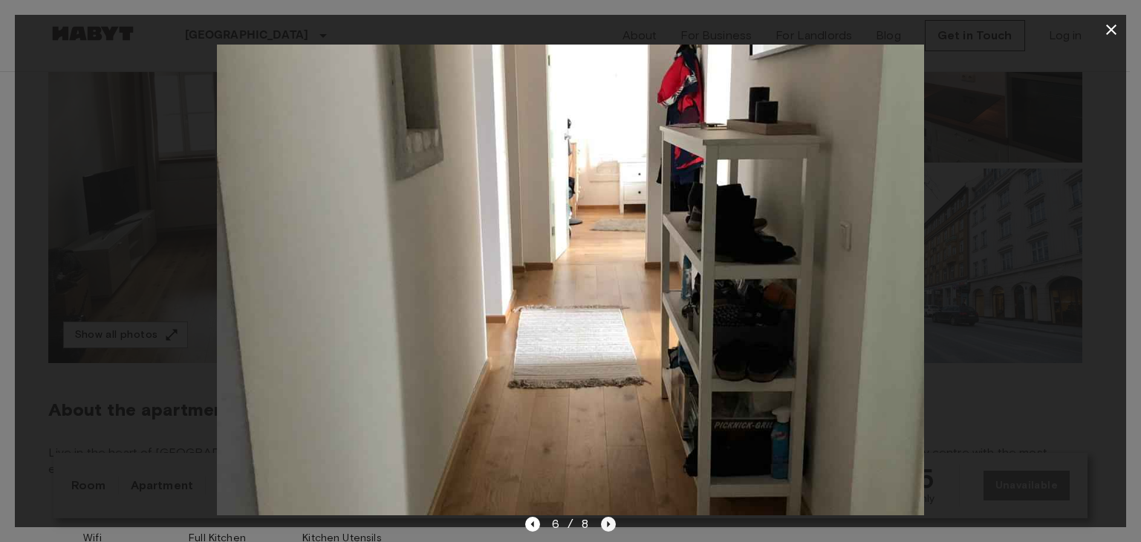
click at [607, 527] on icon "Next image" at bounding box center [608, 524] width 15 height 15
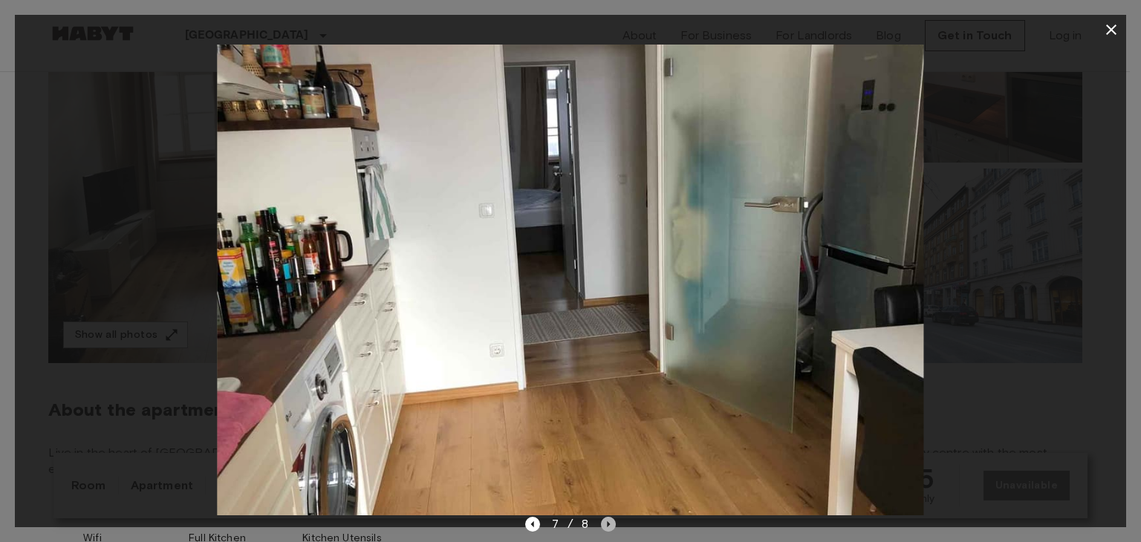
click at [607, 527] on icon "Next image" at bounding box center [608, 524] width 15 height 15
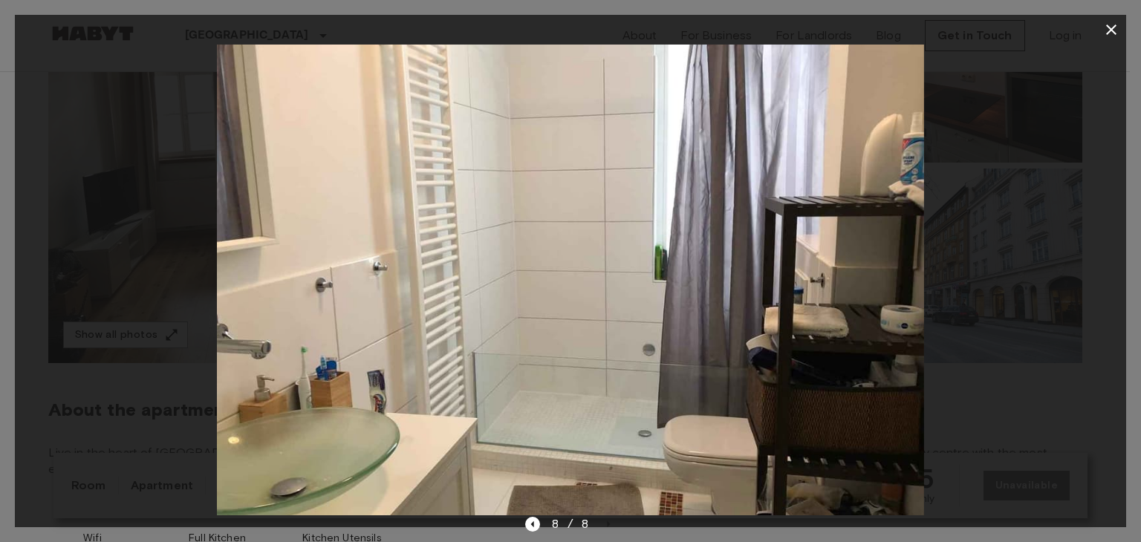
click at [1105, 24] on icon "button" at bounding box center [1111, 30] width 18 height 18
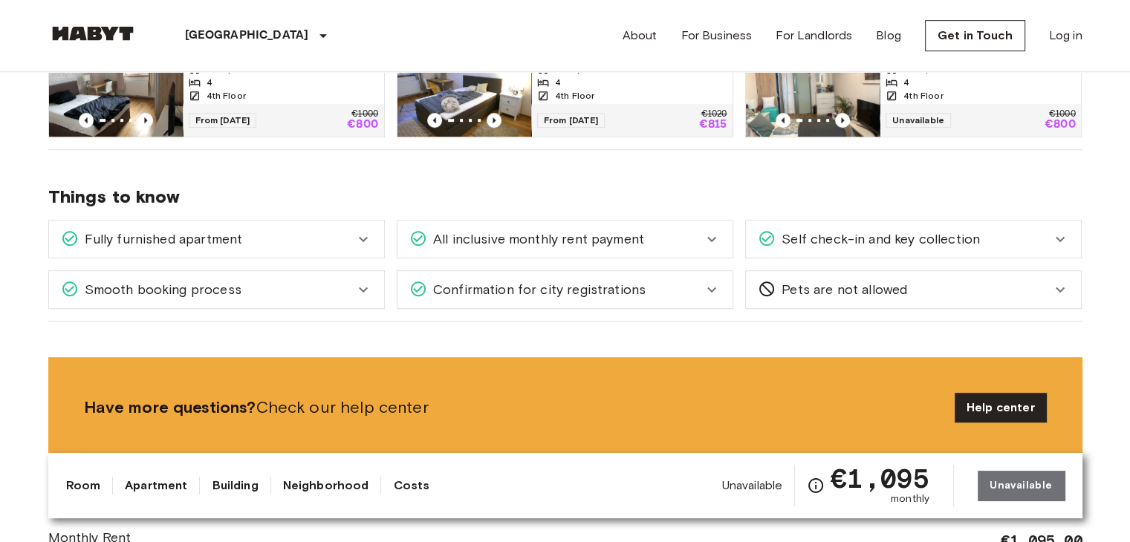
scroll to position [817, 0]
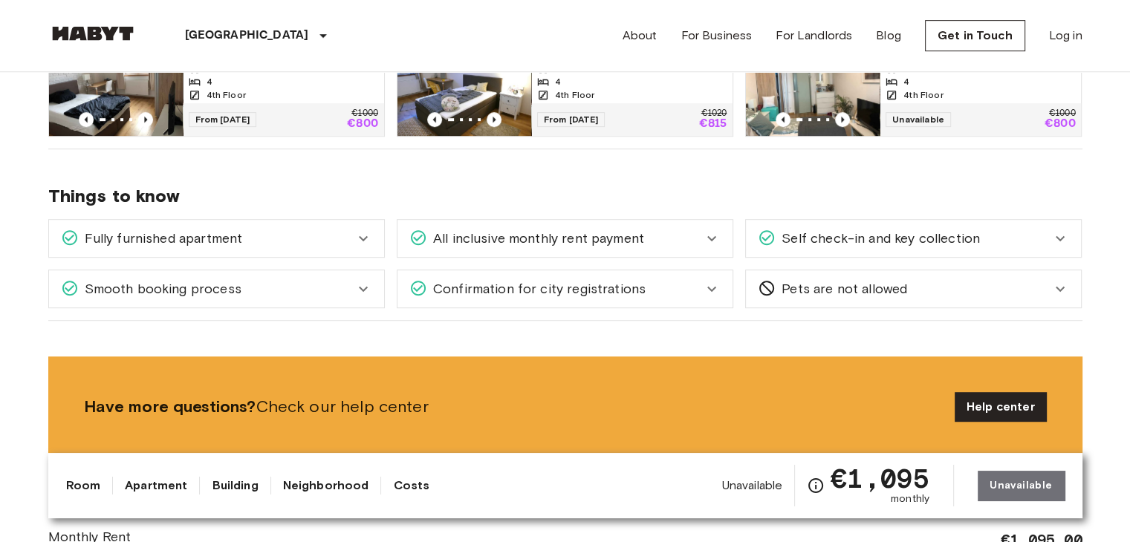
click at [668, 296] on div "Confirmation for city registrations" at bounding box center [555, 288] width 293 height 19
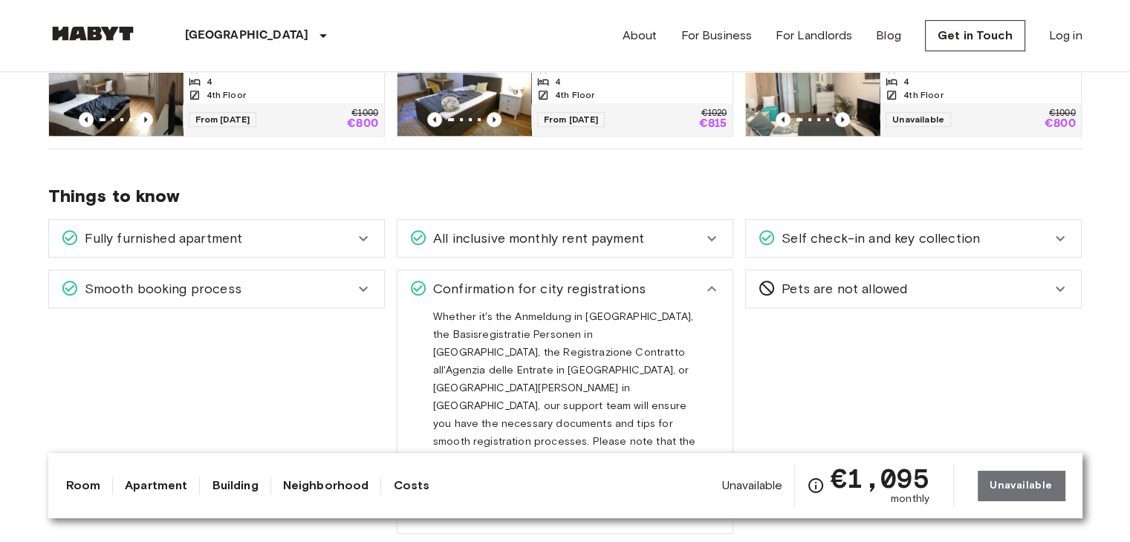
click at [671, 284] on div "Confirmation for city registrations" at bounding box center [555, 288] width 293 height 19
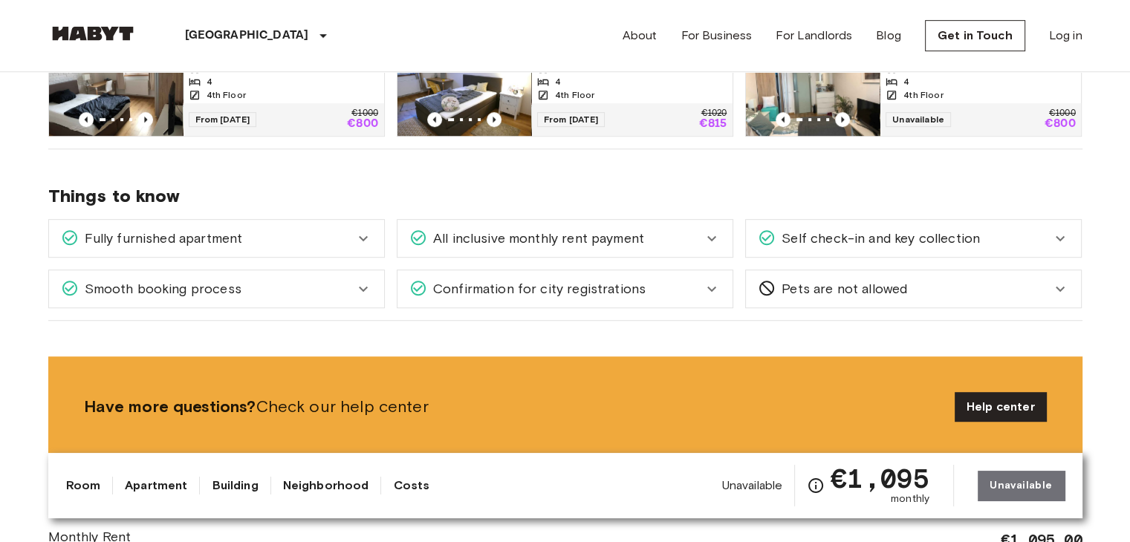
click at [629, 249] on div "All inclusive monthly rent payment" at bounding box center [564, 238] width 335 height 37
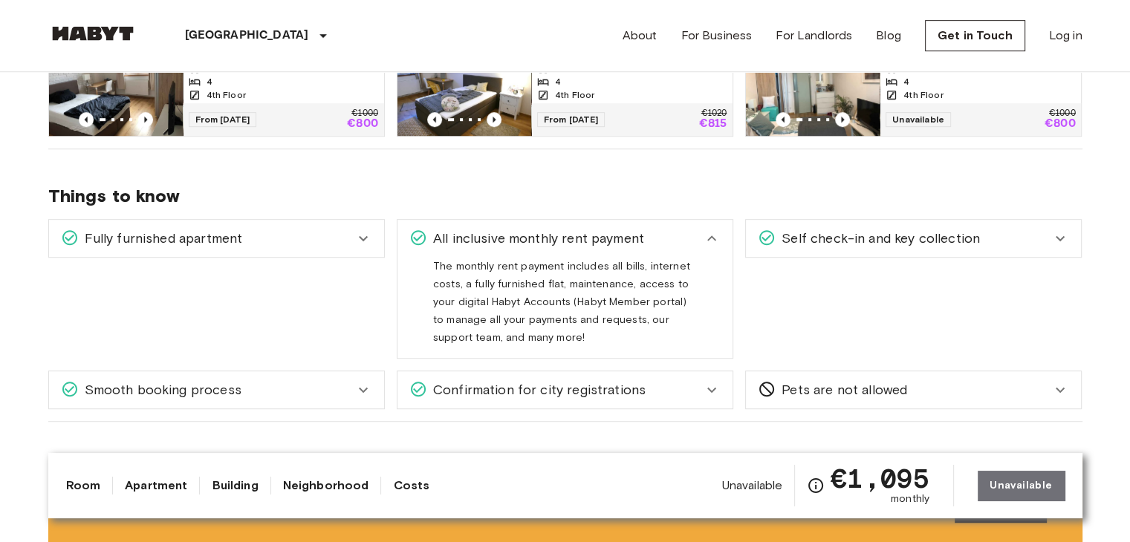
click at [630, 234] on span "All inclusive monthly rent payment" at bounding box center [535, 238] width 217 height 19
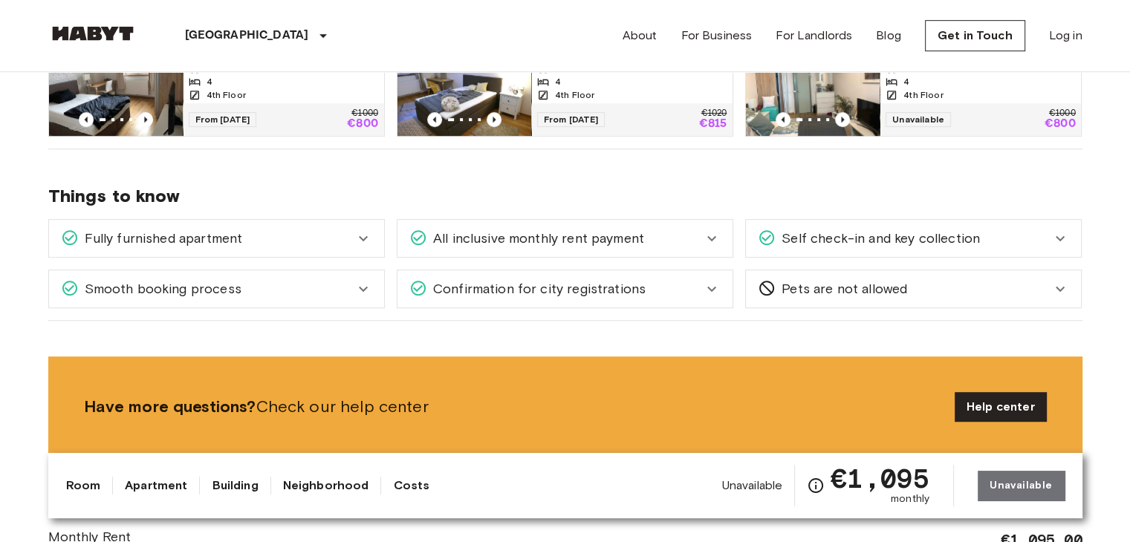
click at [264, 240] on div "Fully furnished apartment" at bounding box center [207, 238] width 293 height 19
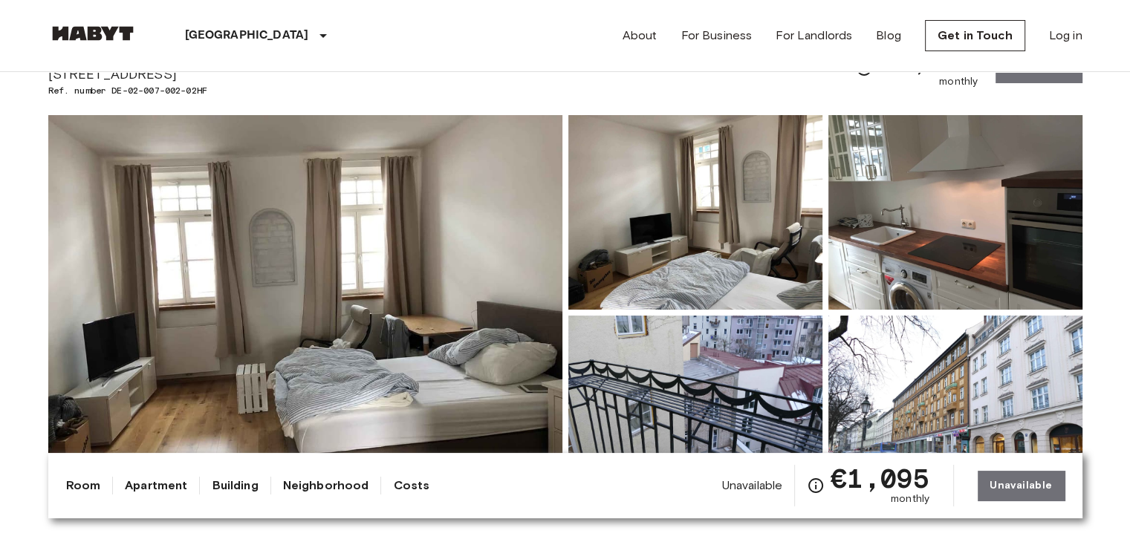
scroll to position [74, 0]
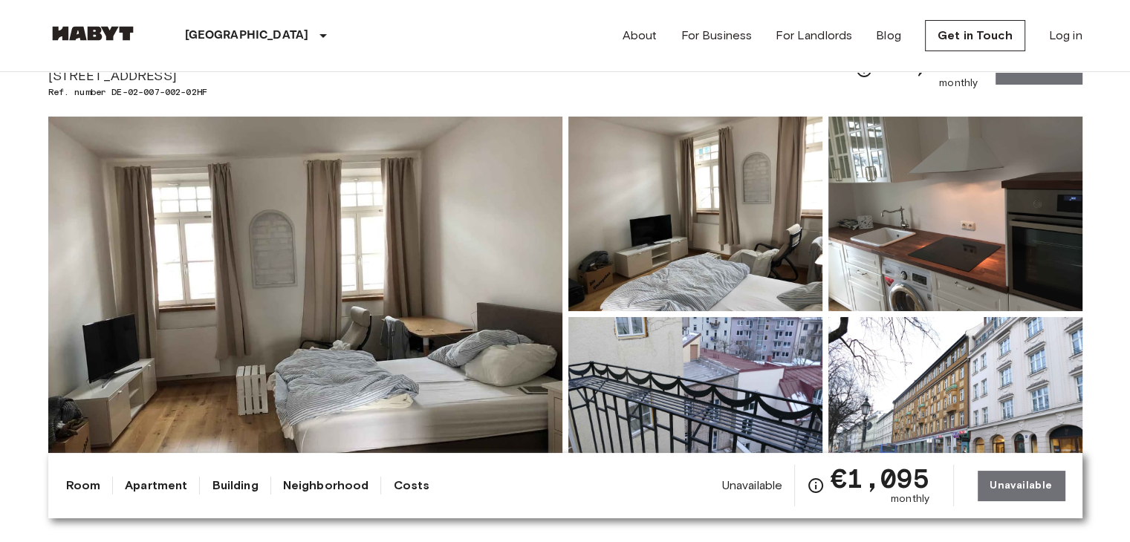
click at [921, 218] on img at bounding box center [955, 214] width 254 height 195
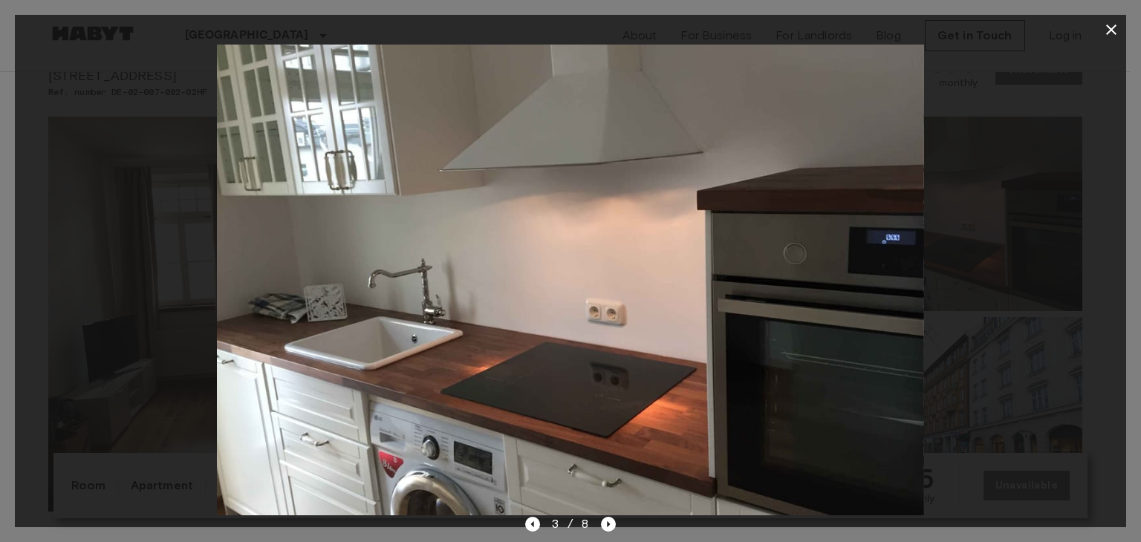
drag, startPoint x: 414, startPoint y: 411, endPoint x: 627, endPoint y: 402, distance: 212.6
click at [627, 402] on img at bounding box center [570, 280] width 707 height 471
click at [613, 521] on icon "Next image" at bounding box center [608, 524] width 15 height 15
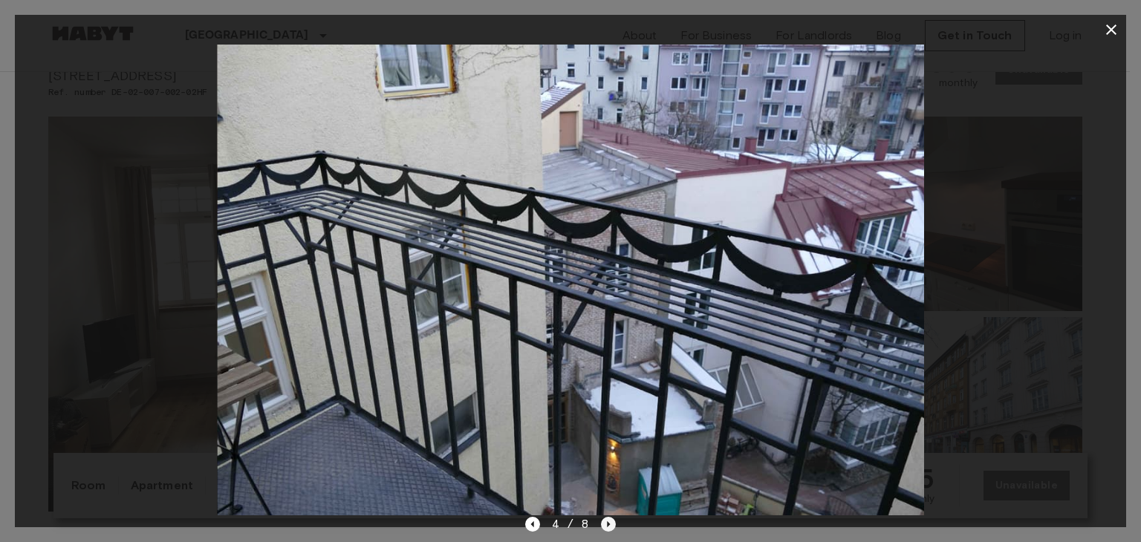
click at [613, 521] on icon "Next image" at bounding box center [608, 524] width 15 height 15
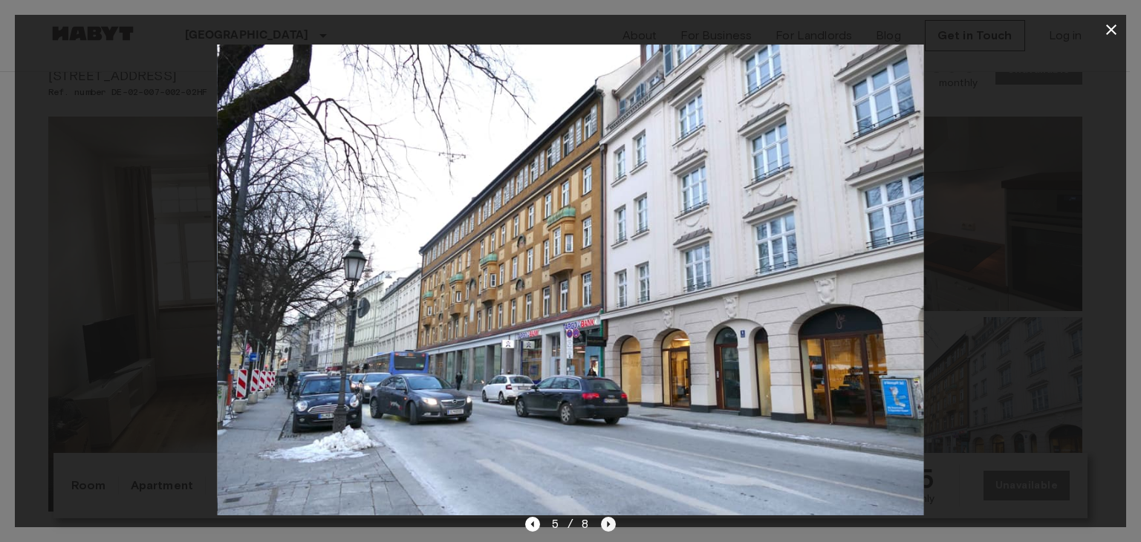
click at [613, 521] on icon "Next image" at bounding box center [608, 524] width 15 height 15
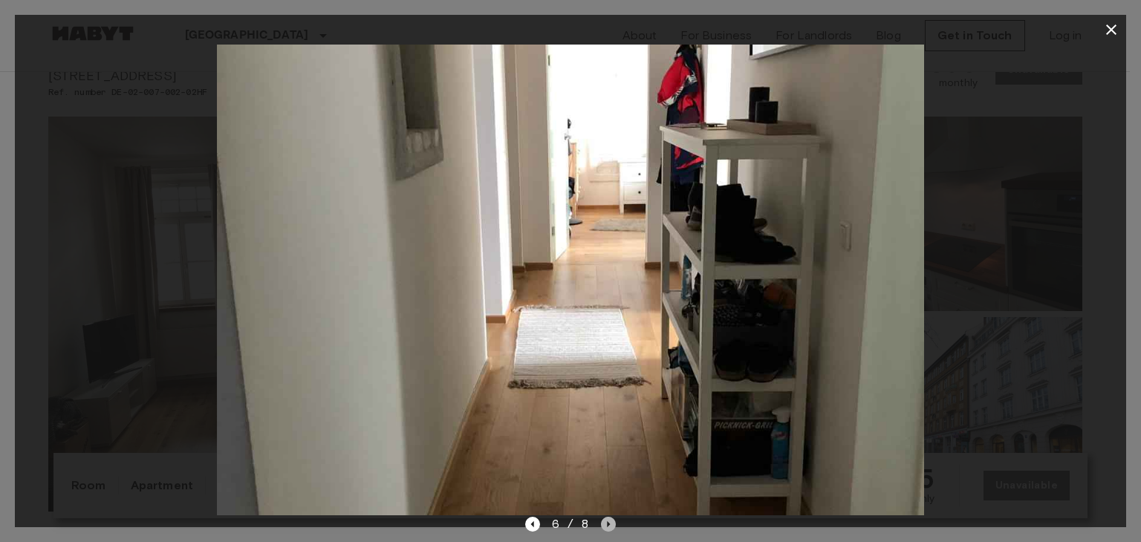
click at [613, 521] on icon "Next image" at bounding box center [608, 524] width 15 height 15
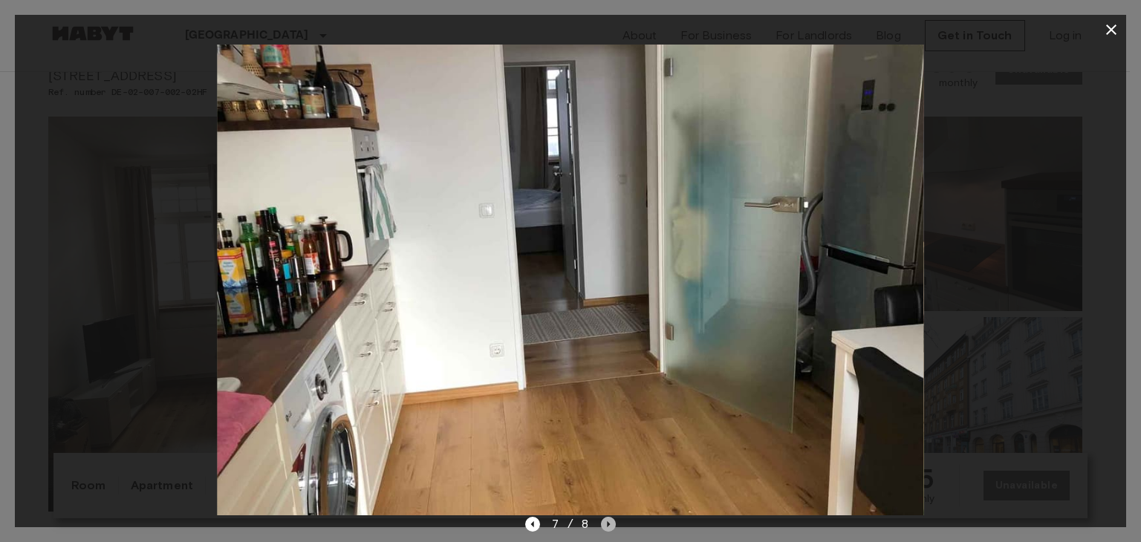
click at [613, 521] on icon "Next image" at bounding box center [608, 524] width 15 height 15
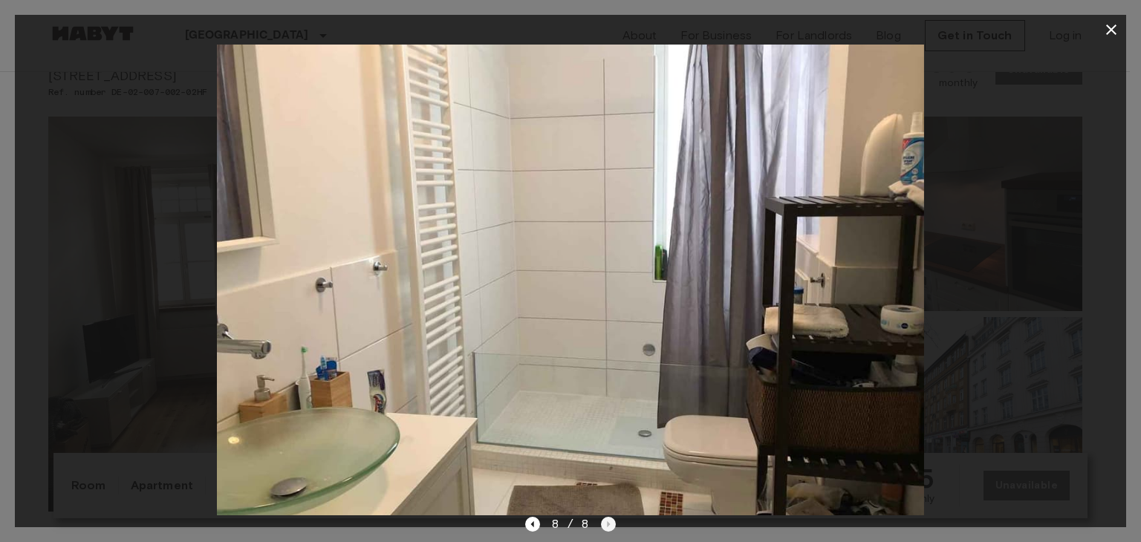
click at [613, 521] on div "8 / 8" at bounding box center [570, 524] width 91 height 18
click at [529, 524] on icon "Previous image" at bounding box center [532, 524] width 15 height 15
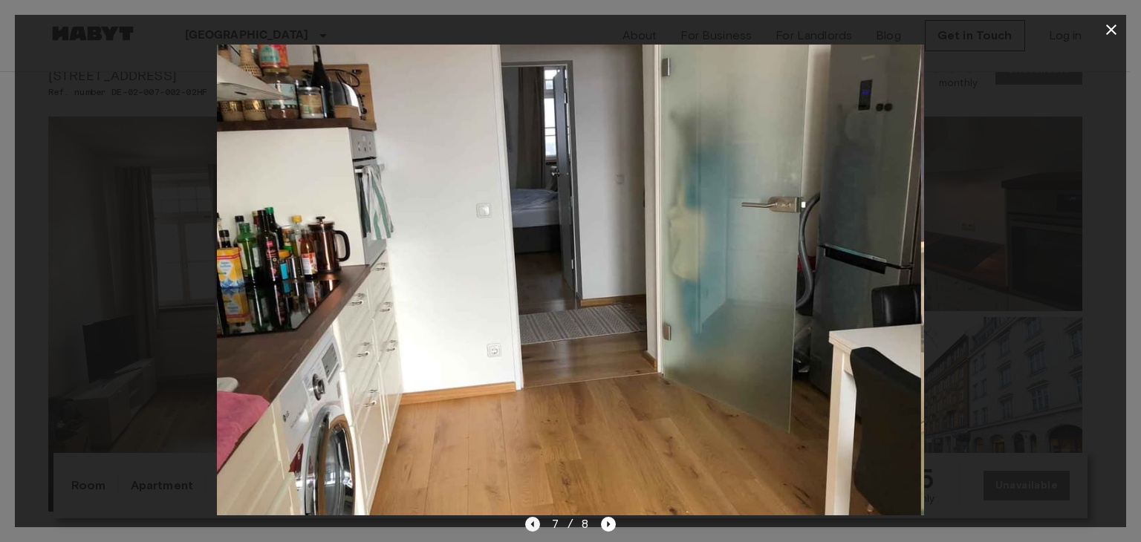
click at [529, 524] on icon "Previous image" at bounding box center [532, 524] width 15 height 15
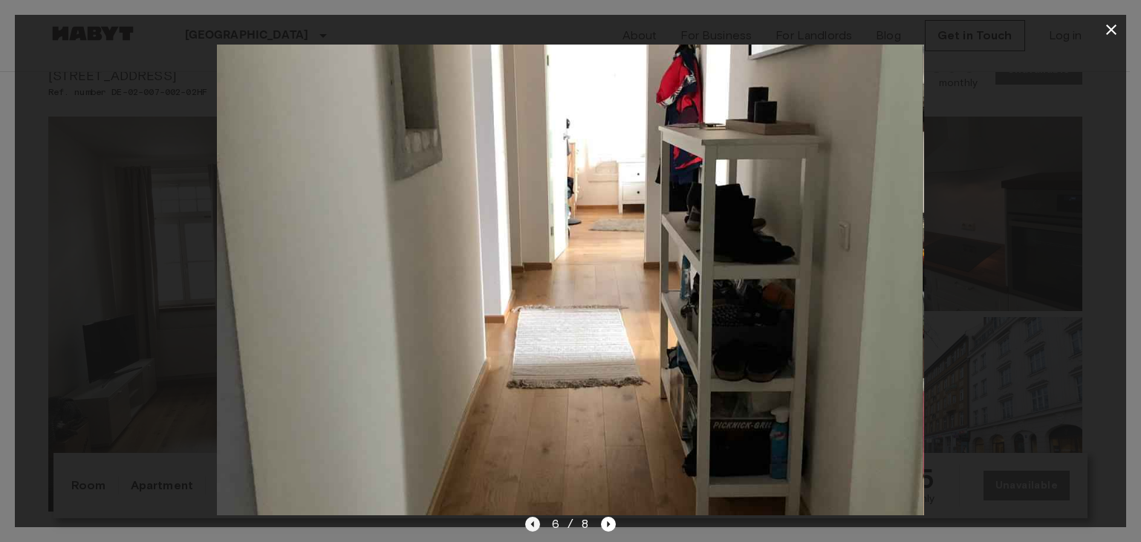
click at [529, 524] on icon "Previous image" at bounding box center [532, 524] width 15 height 15
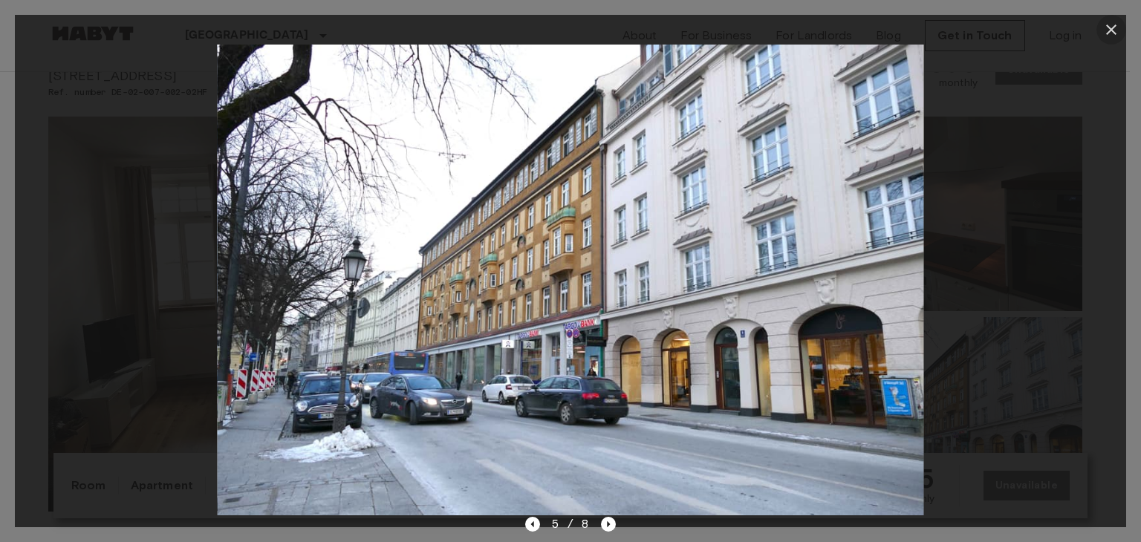
click at [1110, 30] on icon "button" at bounding box center [1111, 30] width 10 height 10
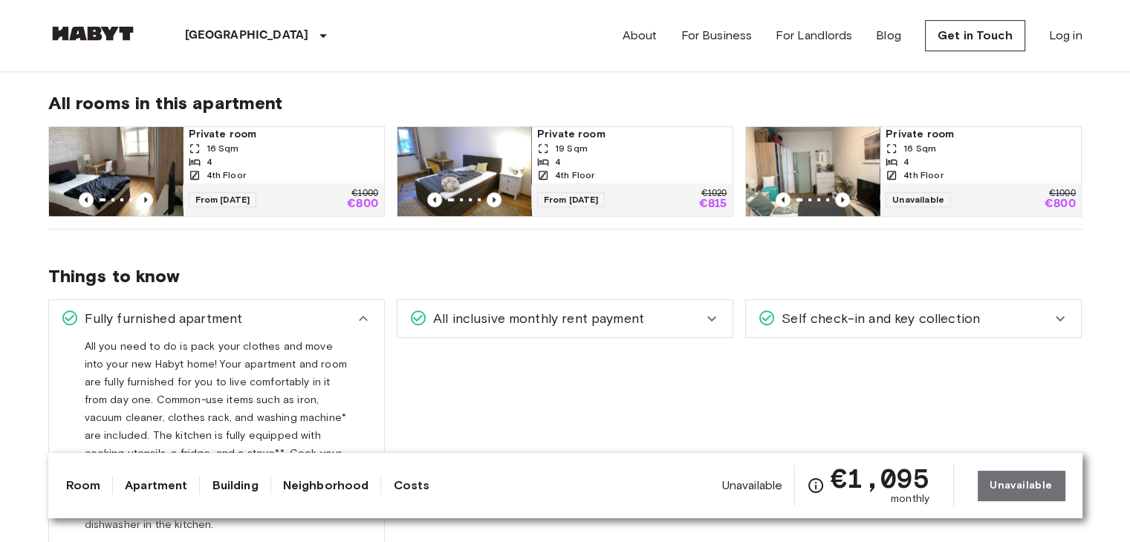
scroll to position [743, 0]
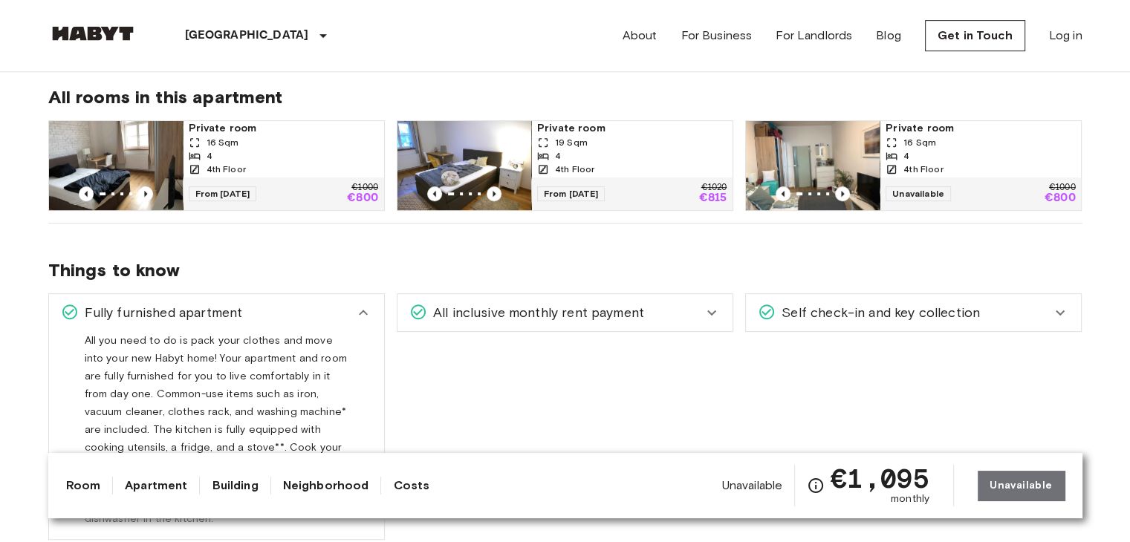
click at [881, 138] on div "Private room 16 Sqm 4 4th Floor" at bounding box center [979, 149] width 201 height 56
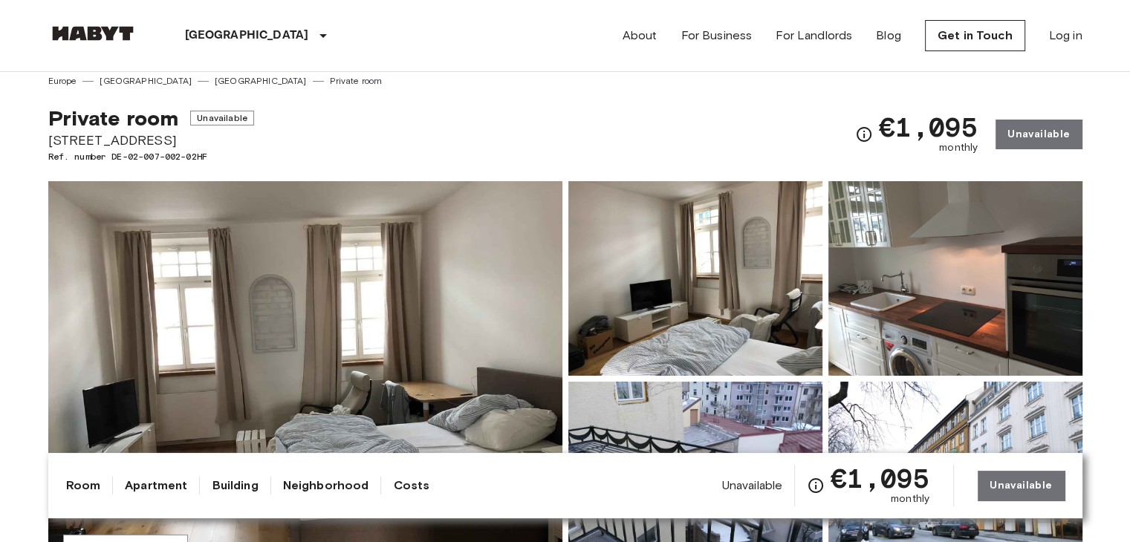
scroll to position [0, 0]
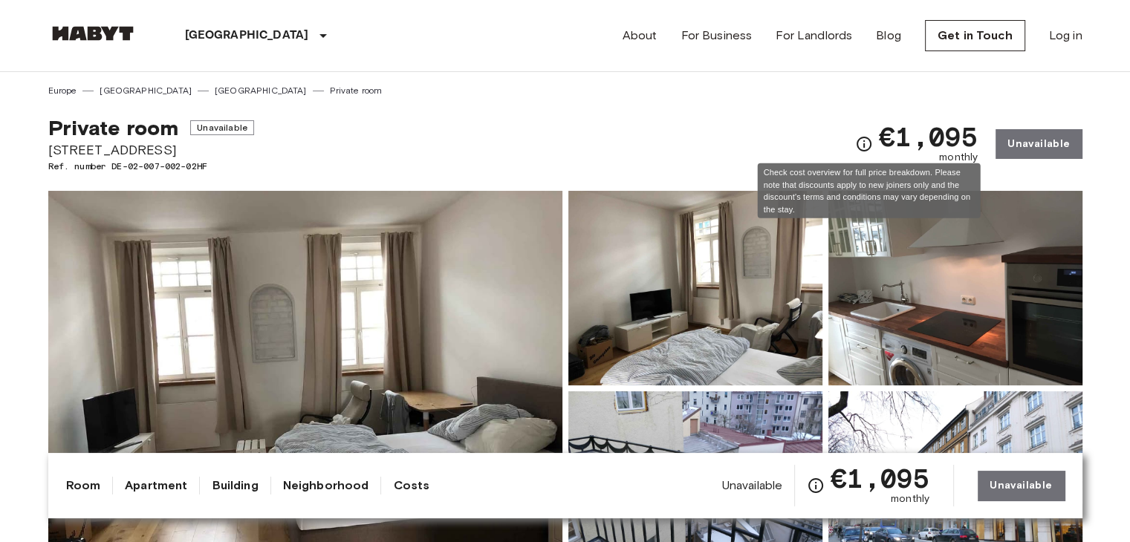
click at [866, 140] on icon "Check cost overview for full price breakdown. Please note that discounts apply …" at bounding box center [864, 144] width 18 height 18
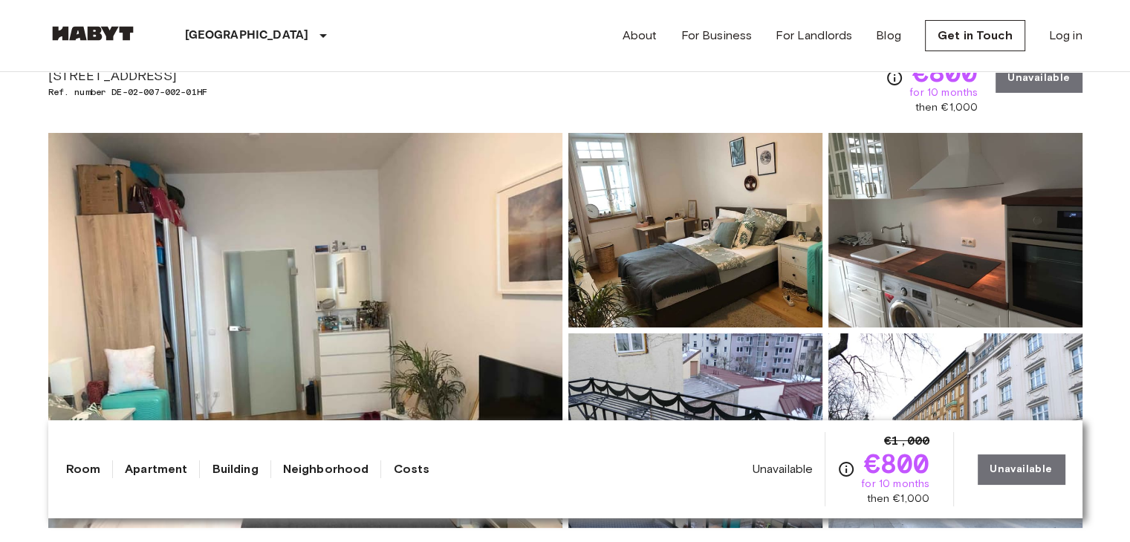
scroll to position [223, 0]
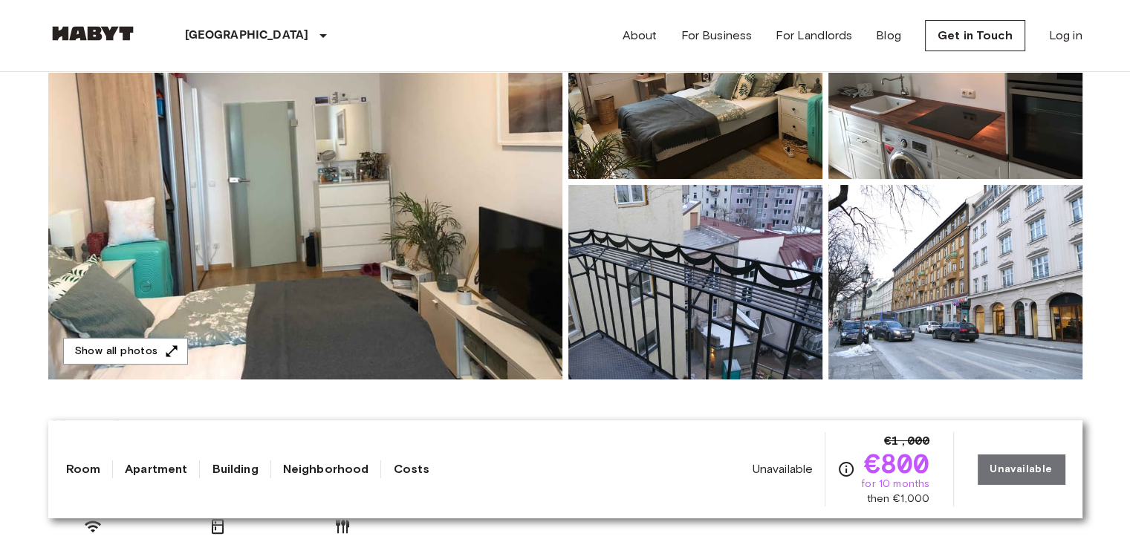
click at [432, 247] on img at bounding box center [305, 181] width 514 height 395
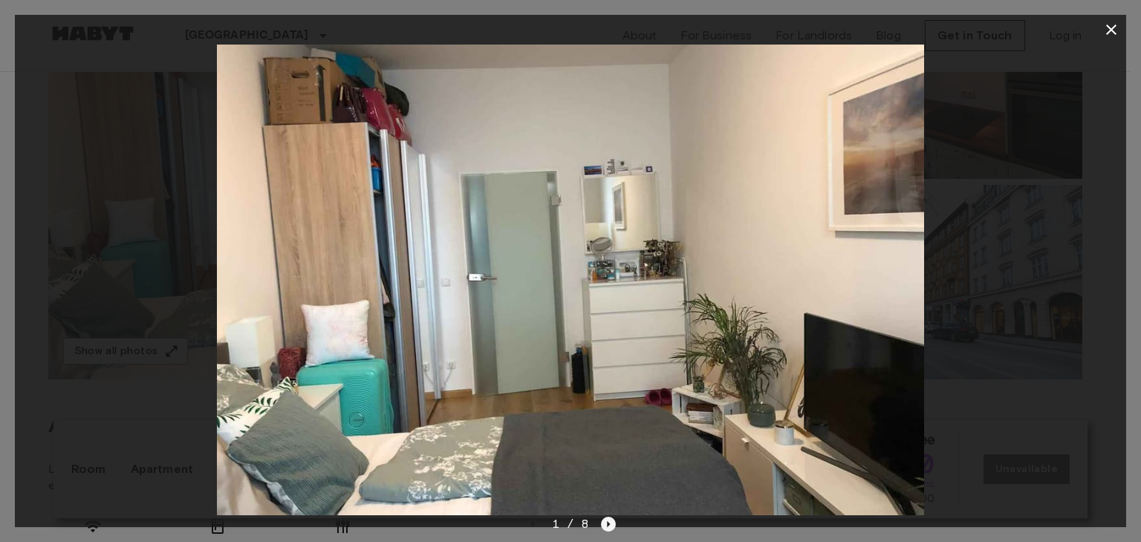
click at [609, 519] on icon "Next image" at bounding box center [608, 524] width 15 height 15
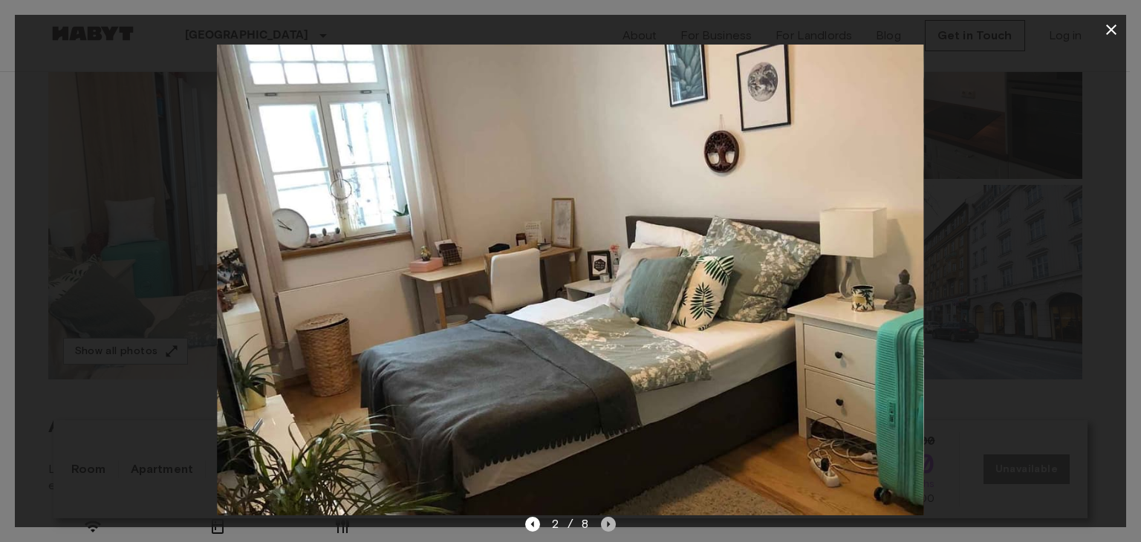
click at [609, 519] on icon "Next image" at bounding box center [608, 524] width 15 height 15
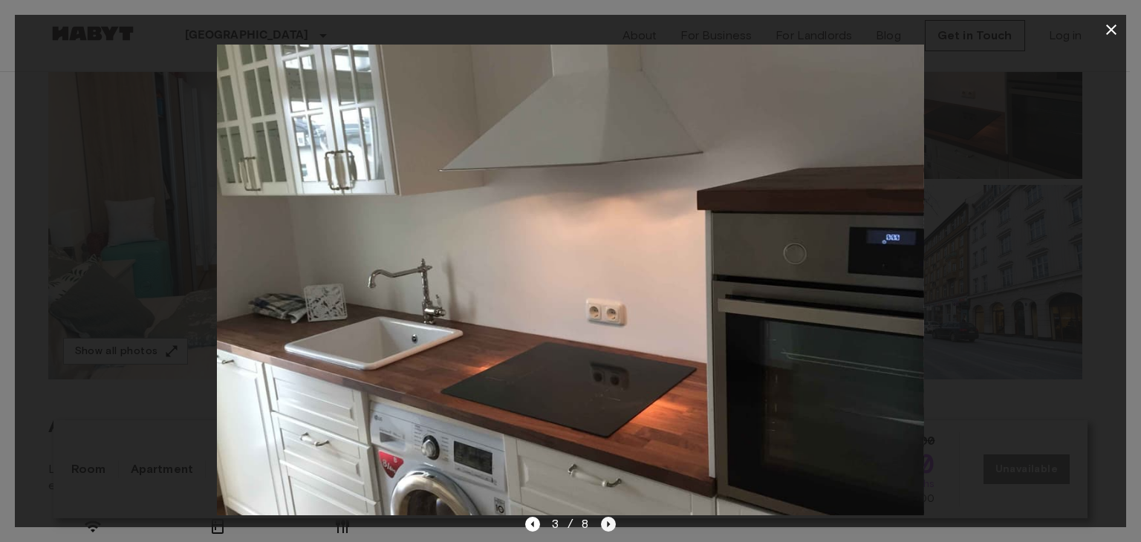
click at [609, 518] on icon "Next image" at bounding box center [608, 524] width 15 height 15
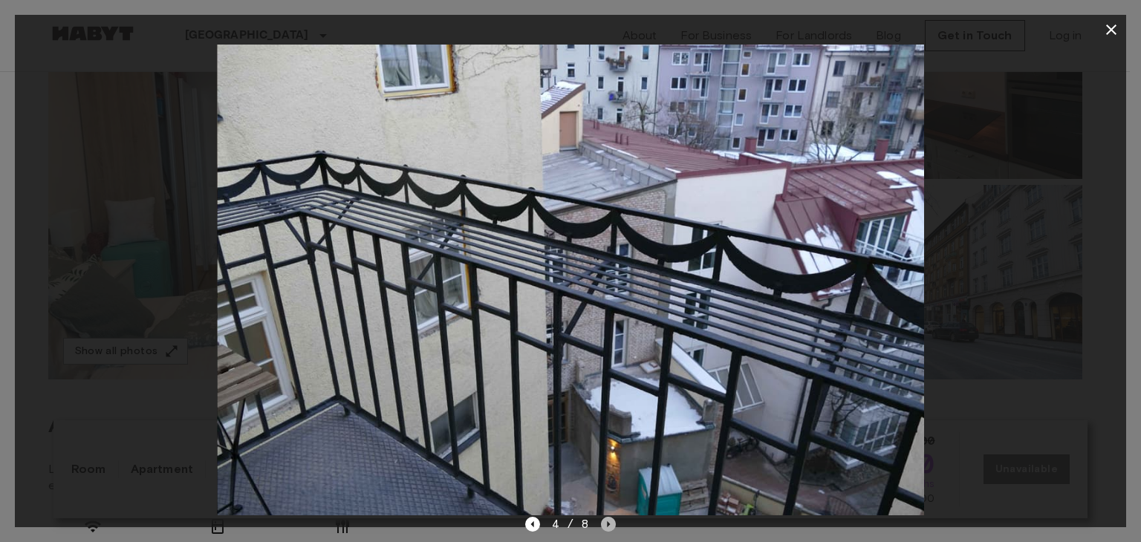
click at [609, 518] on icon "Next image" at bounding box center [608, 524] width 15 height 15
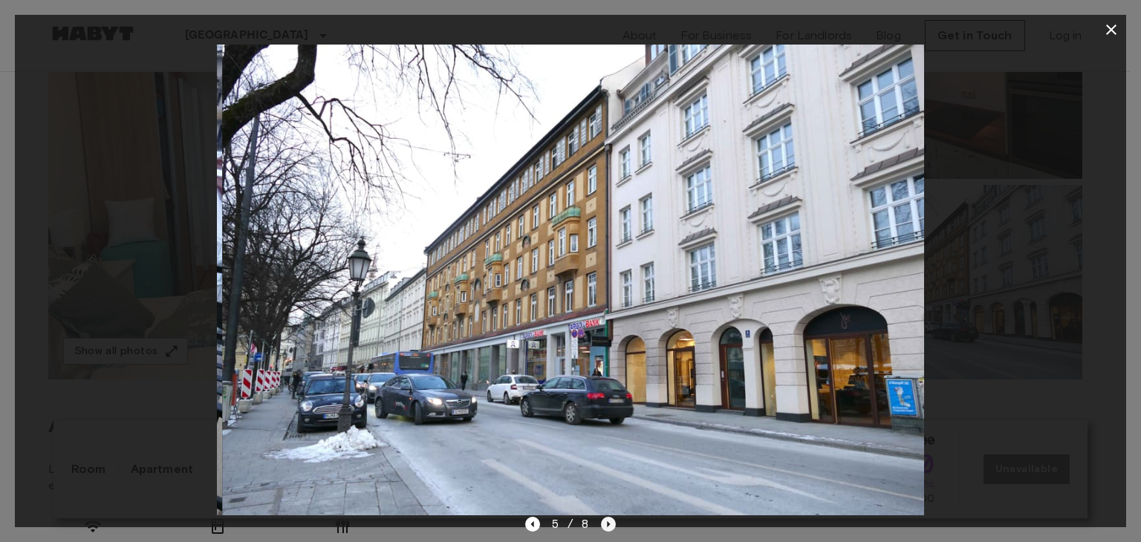
click at [609, 518] on icon "Next image" at bounding box center [608, 524] width 15 height 15
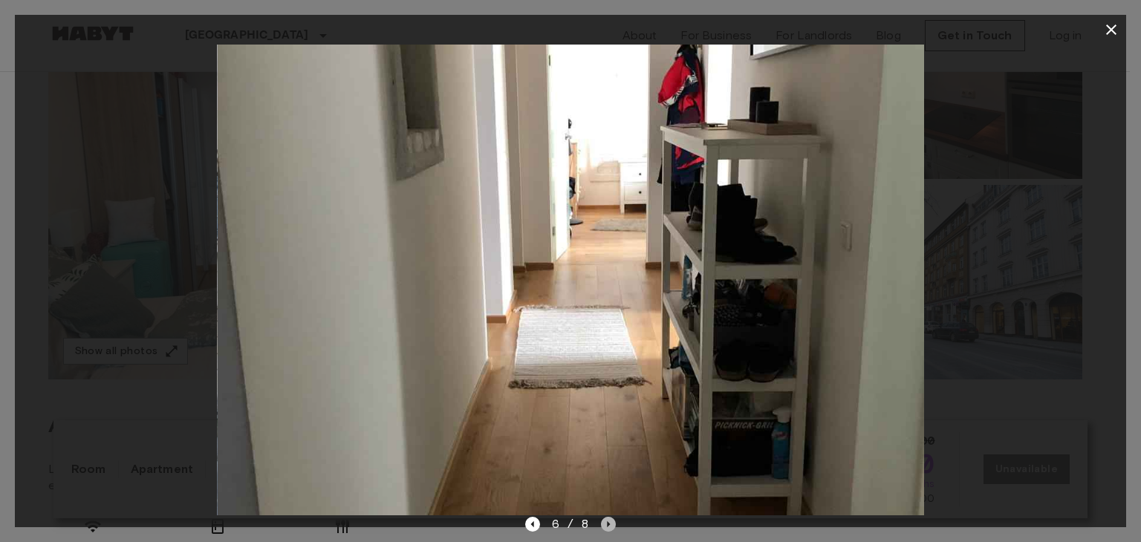
click at [609, 518] on icon "Next image" at bounding box center [608, 524] width 15 height 15
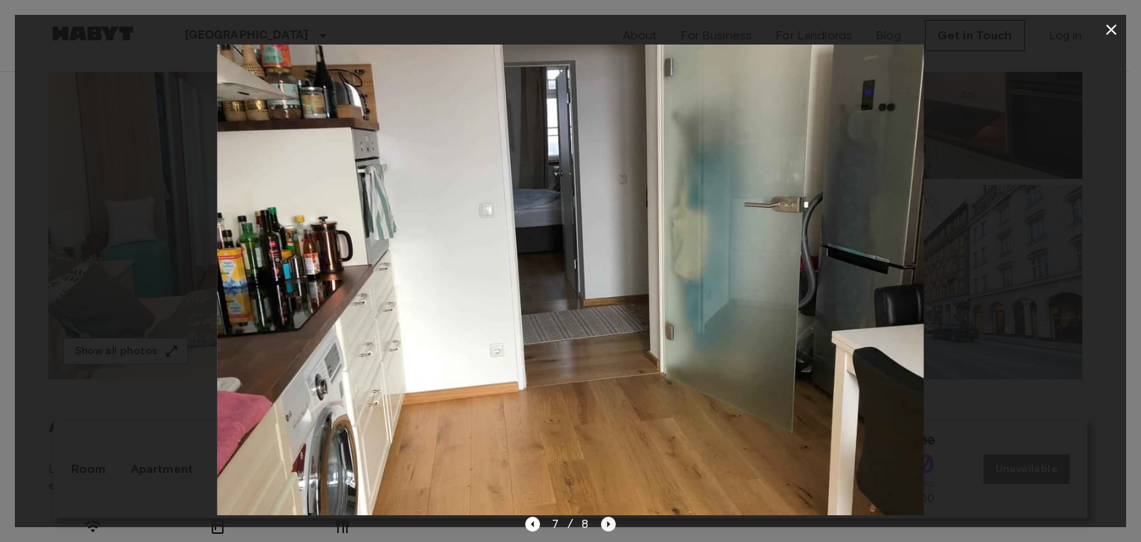
click at [609, 518] on icon "Next image" at bounding box center [608, 524] width 15 height 15
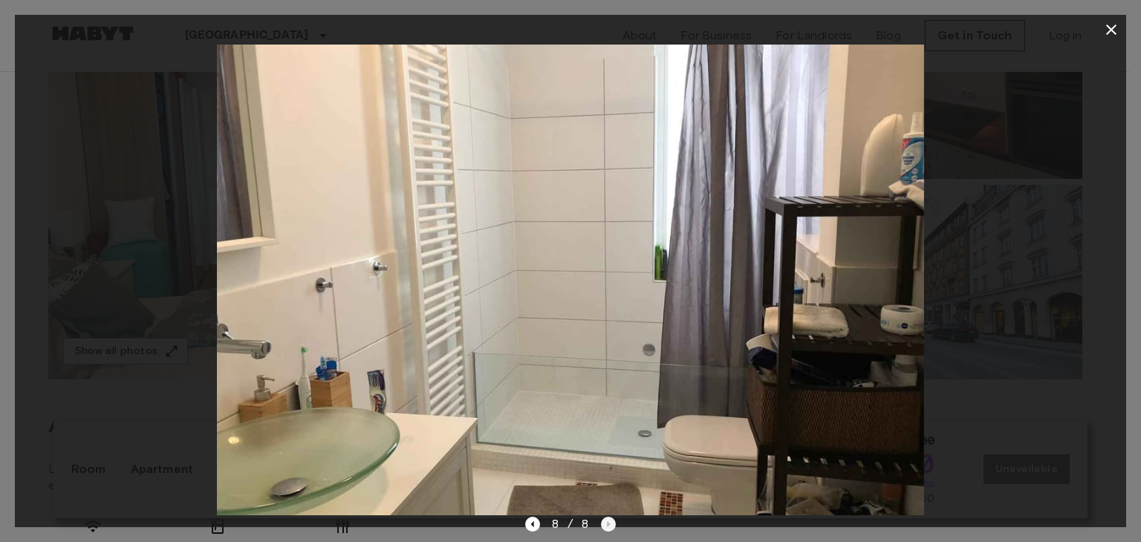
click at [609, 518] on div "8 / 8" at bounding box center [570, 524] width 91 height 18
click at [1107, 29] on icon "button" at bounding box center [1111, 30] width 18 height 18
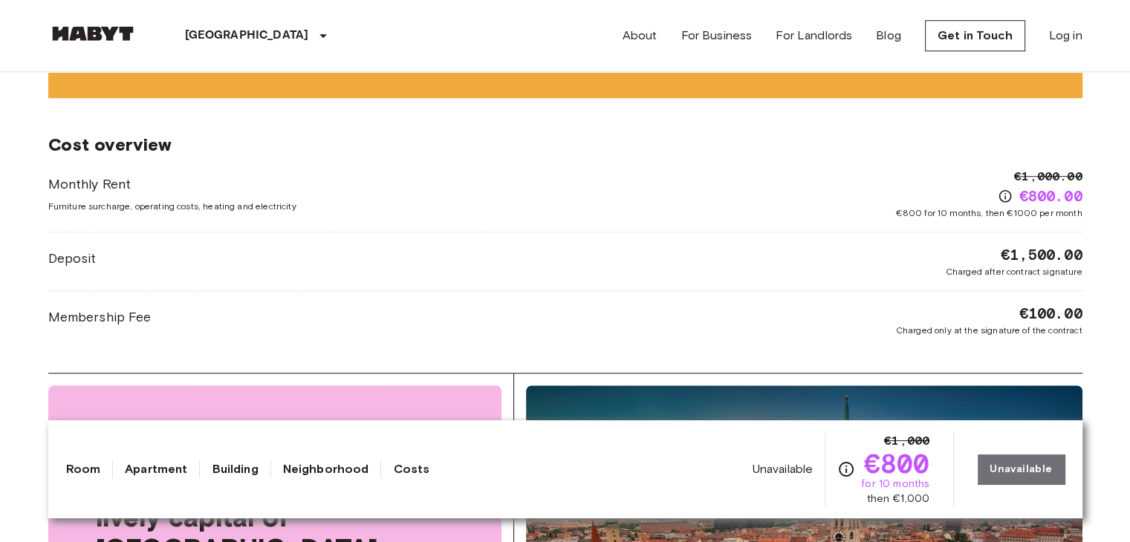
scroll to position [1188, 0]
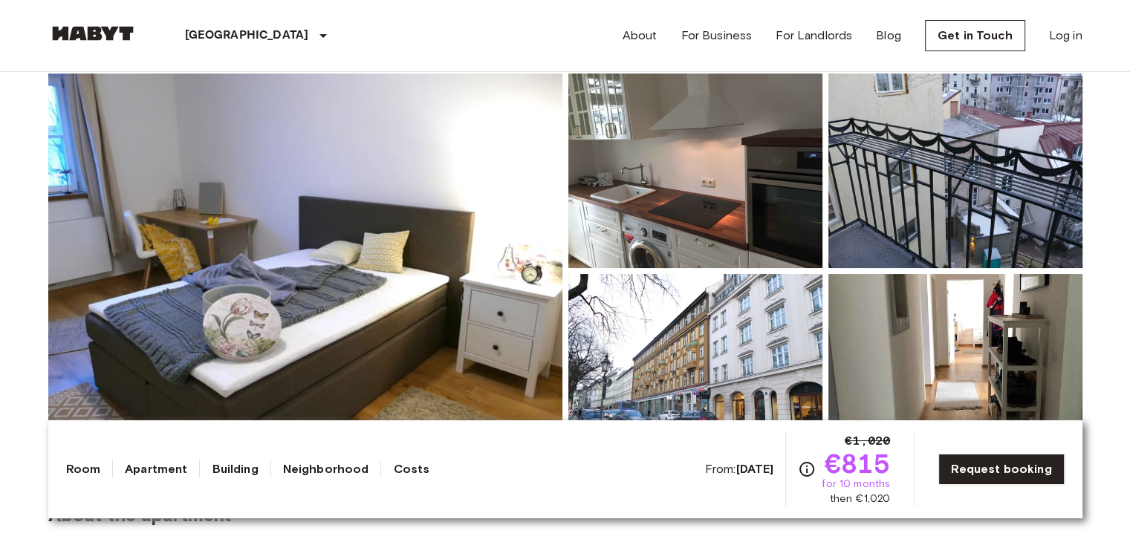
scroll to position [149, 0]
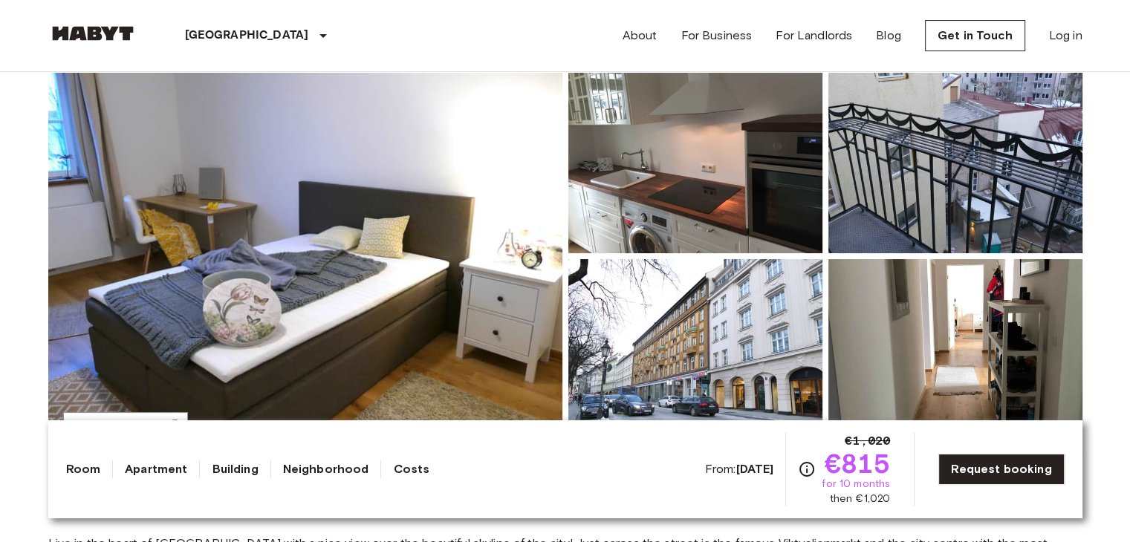
click at [309, 280] on img at bounding box center [305, 256] width 514 height 395
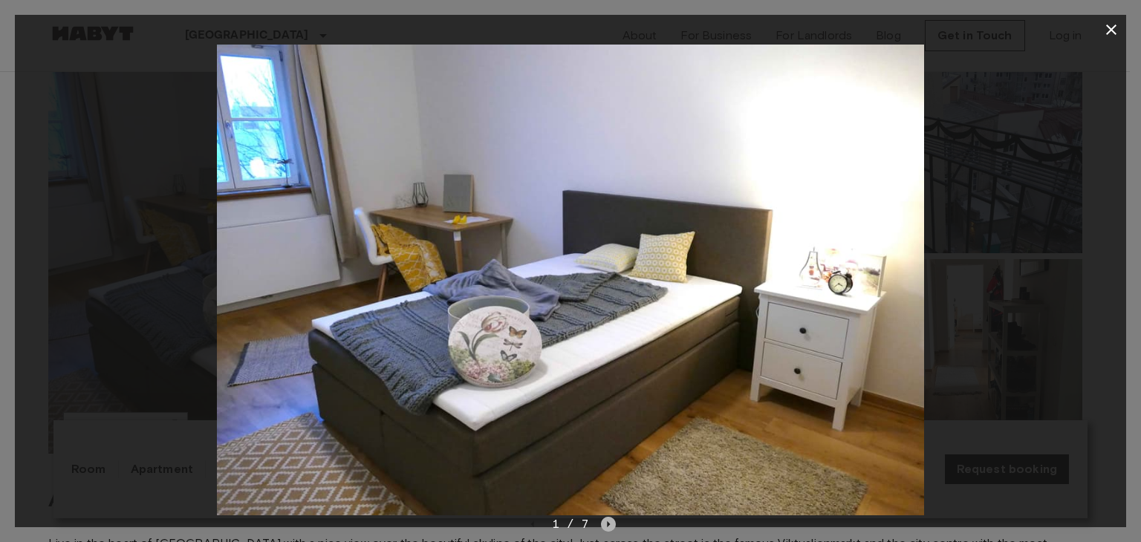
click at [612, 521] on icon "Next image" at bounding box center [608, 524] width 15 height 15
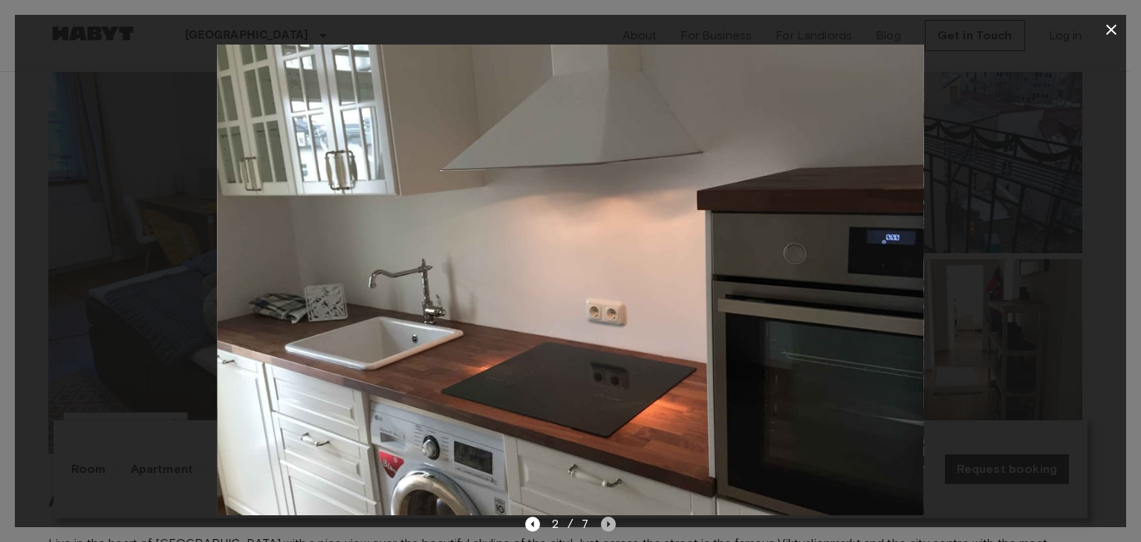
click at [612, 521] on icon "Next image" at bounding box center [608, 524] width 15 height 15
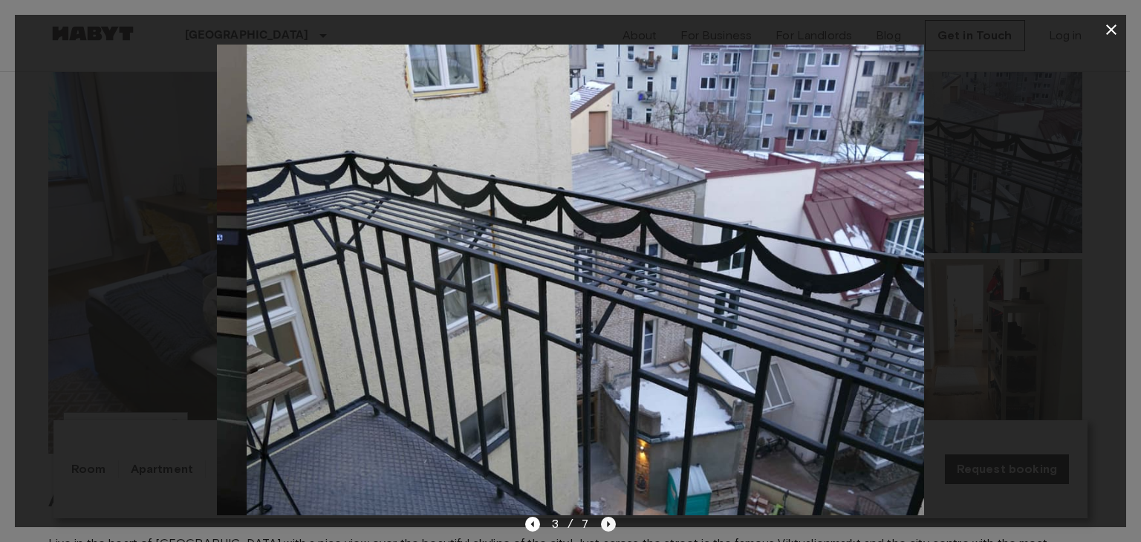
click at [612, 521] on icon "Next image" at bounding box center [608, 524] width 15 height 15
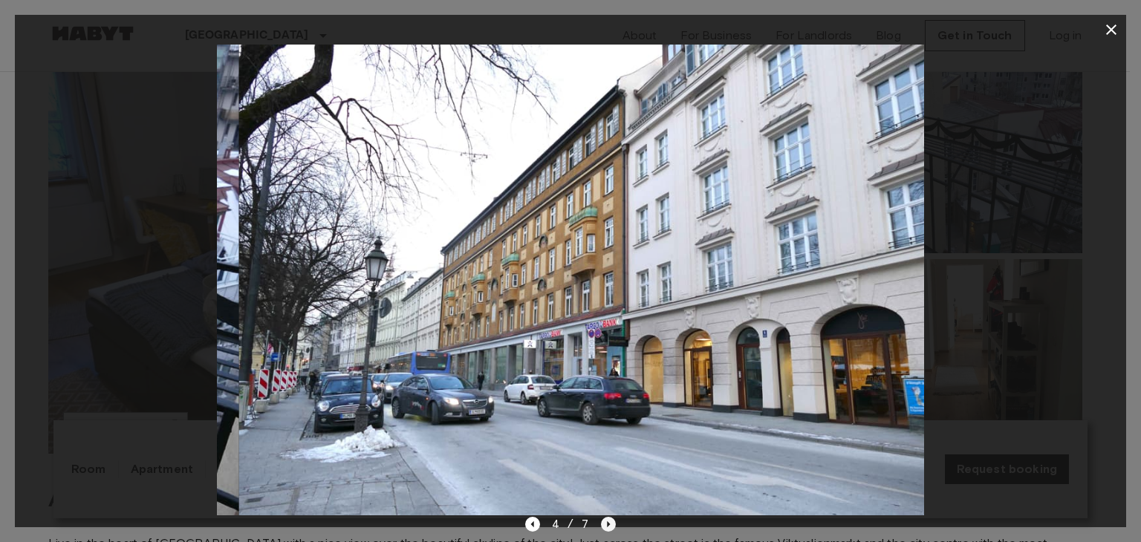
click at [612, 521] on icon "Next image" at bounding box center [608, 524] width 15 height 15
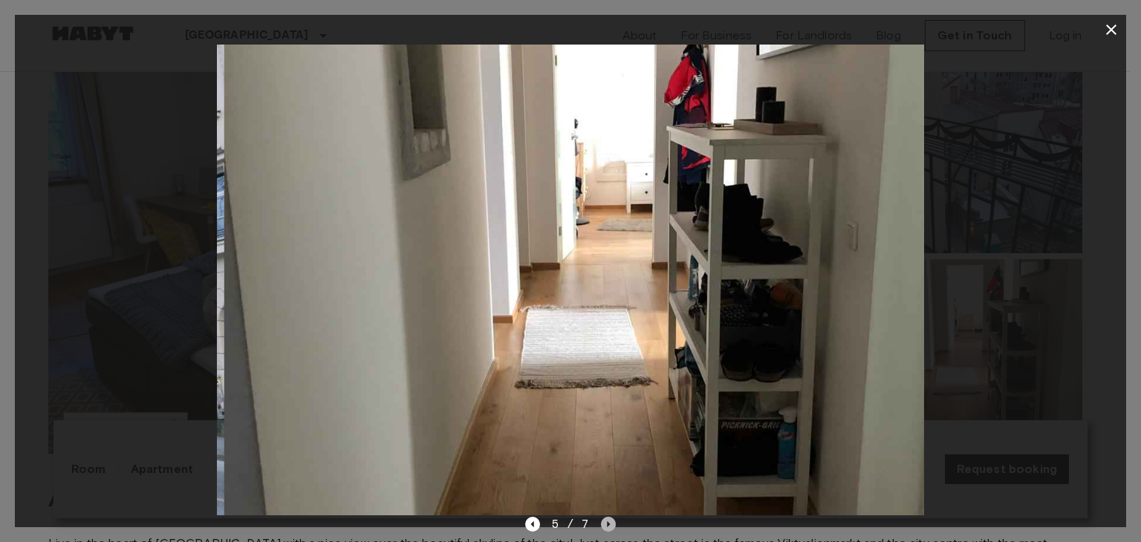
click at [612, 521] on icon "Next image" at bounding box center [608, 524] width 15 height 15
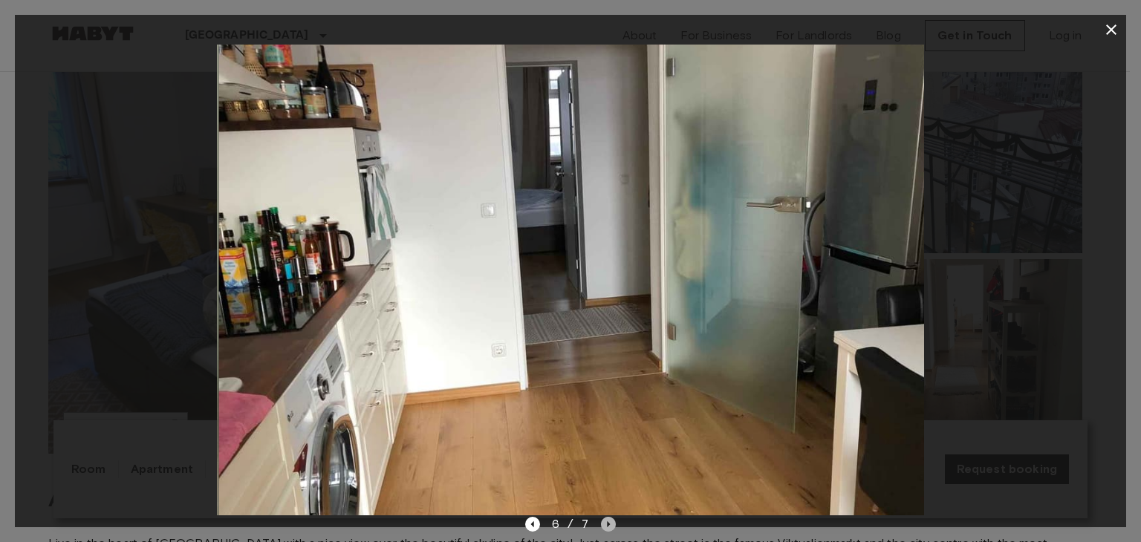
click at [612, 521] on icon "Next image" at bounding box center [608, 524] width 15 height 15
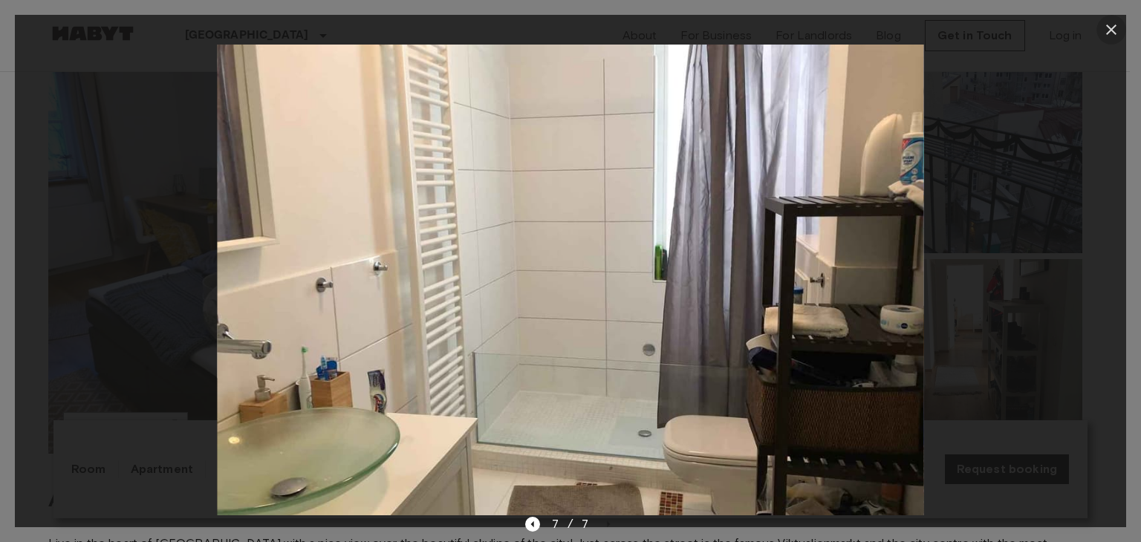
click at [1110, 25] on icon "button" at bounding box center [1111, 30] width 18 height 18
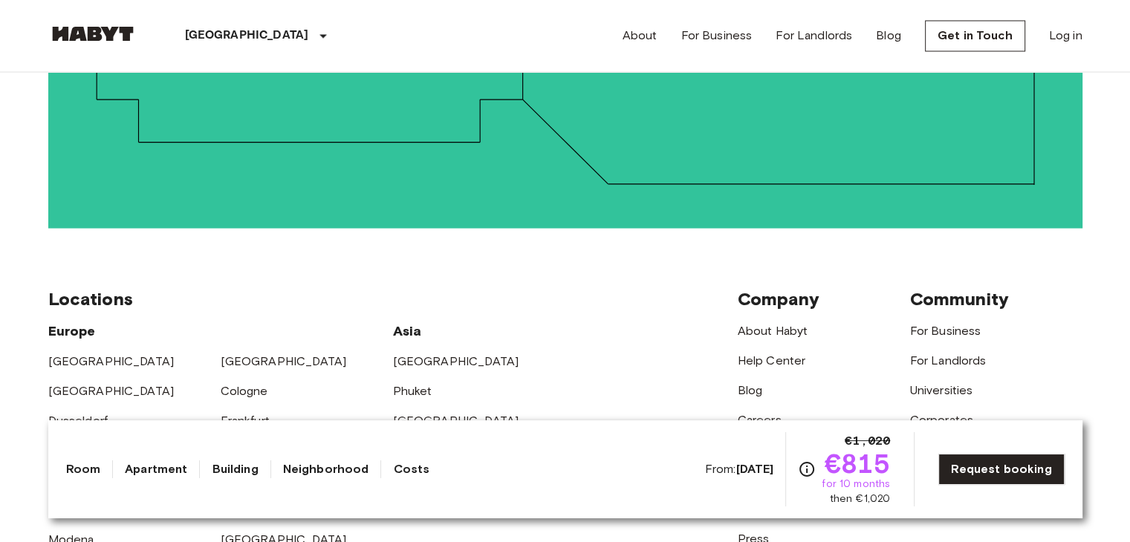
scroll to position [2822, 0]
